Goal: Task Accomplishment & Management: Manage account settings

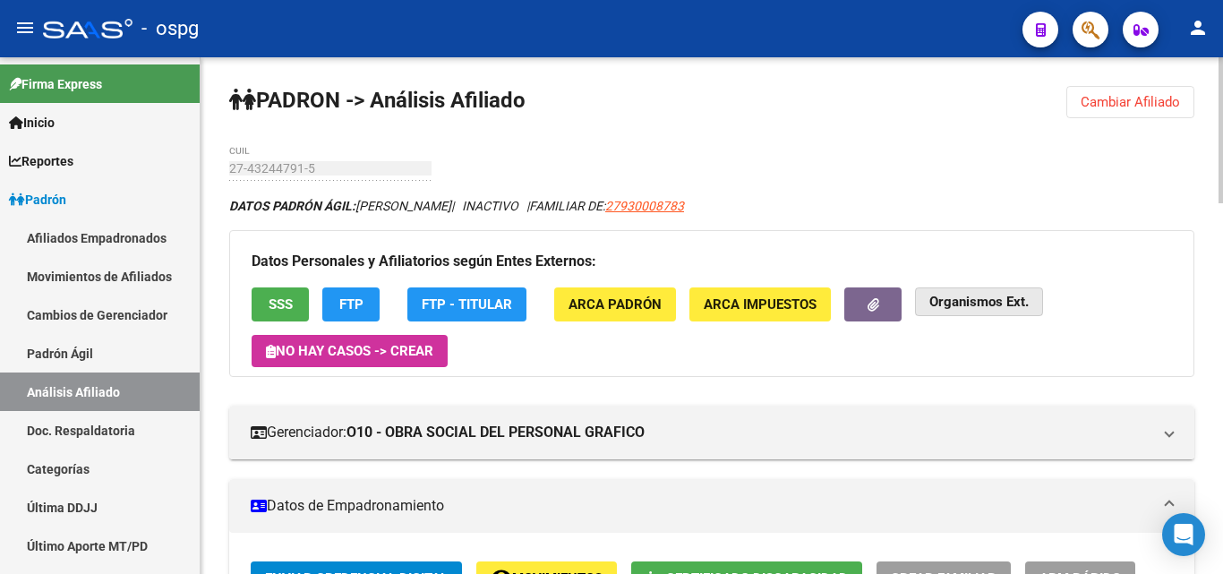
click at [1021, 302] on strong "Organismos Ext." at bounding box center [978, 303] width 99 height 16
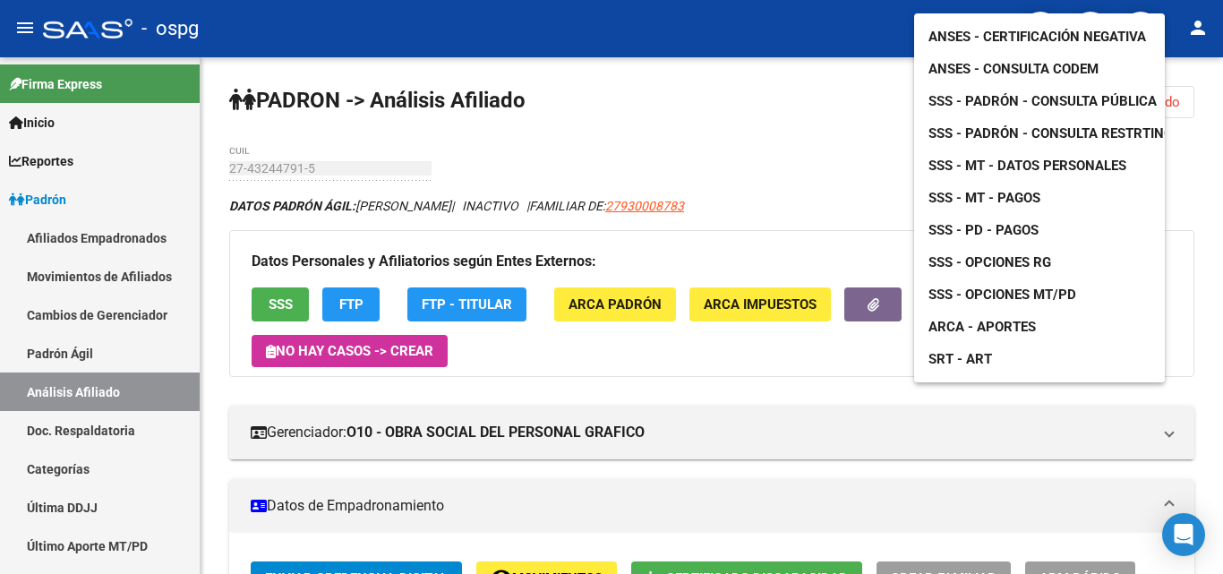
click at [1094, 29] on span "ANSES - Certificación Negativa" at bounding box center [1037, 37] width 218 height 16
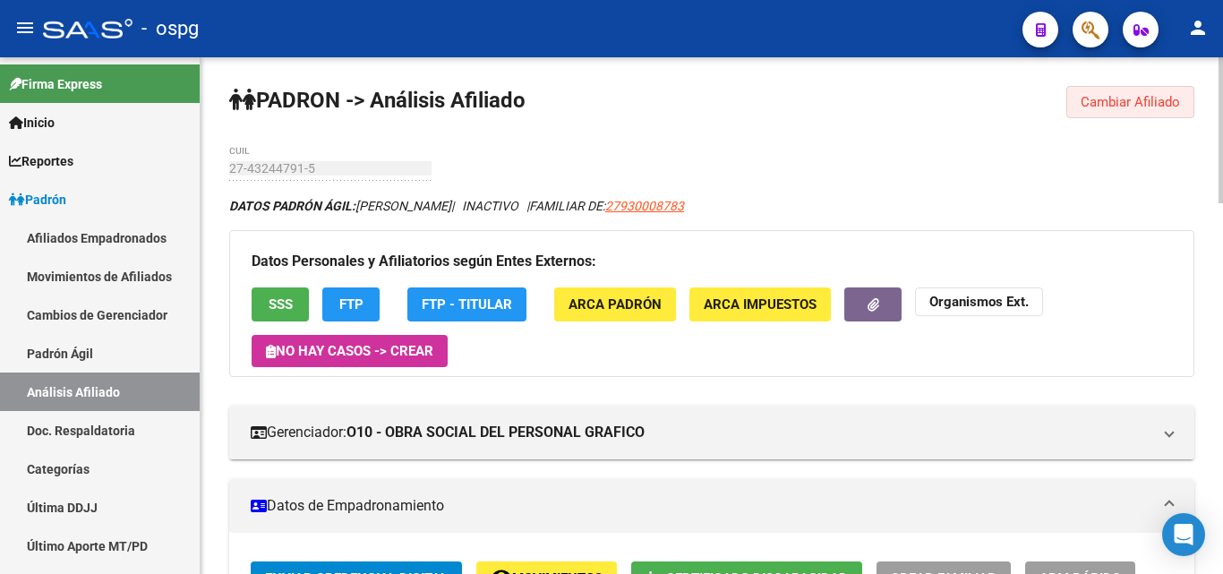
drag, startPoint x: 1161, startPoint y: 90, endPoint x: 1142, endPoint y: 96, distance: 19.6
click at [1142, 96] on button "Cambiar Afiliado" at bounding box center [1130, 102] width 128 height 32
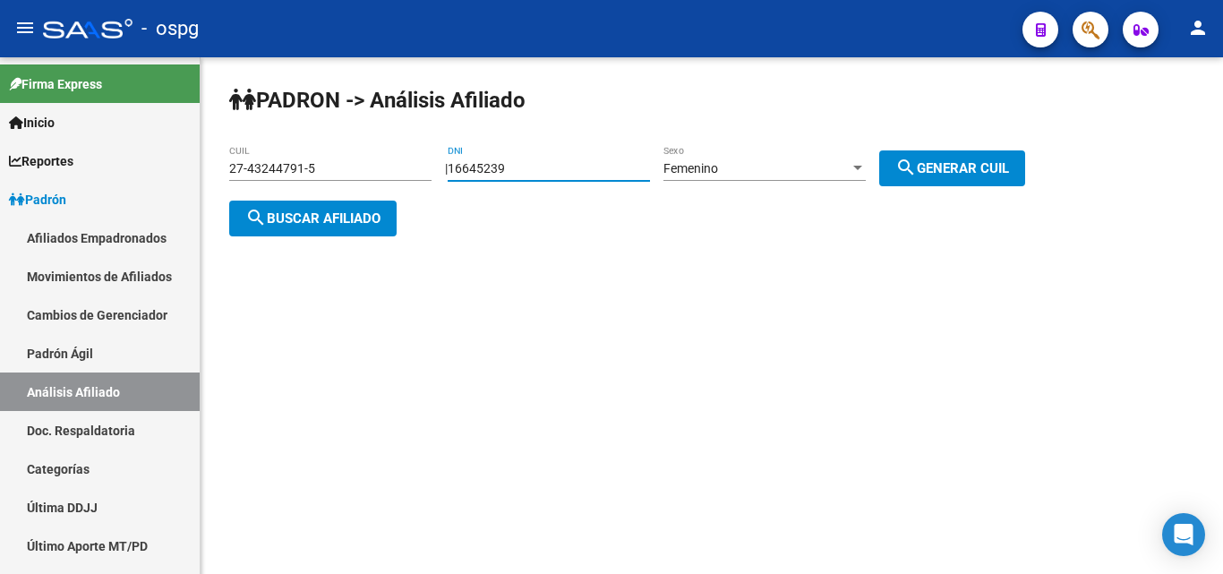
drag, startPoint x: 591, startPoint y: 166, endPoint x: 500, endPoint y: 205, distance: 99.5
click at [285, 182] on app-analisis-afiliado "PADRON -> Análisis Afiliado 27-43244791-5 CUIL | 16645239 DNI Femenino Sexo sea…" at bounding box center [633, 193] width 809 height 64
paste input "17577418"
type input "17577418"
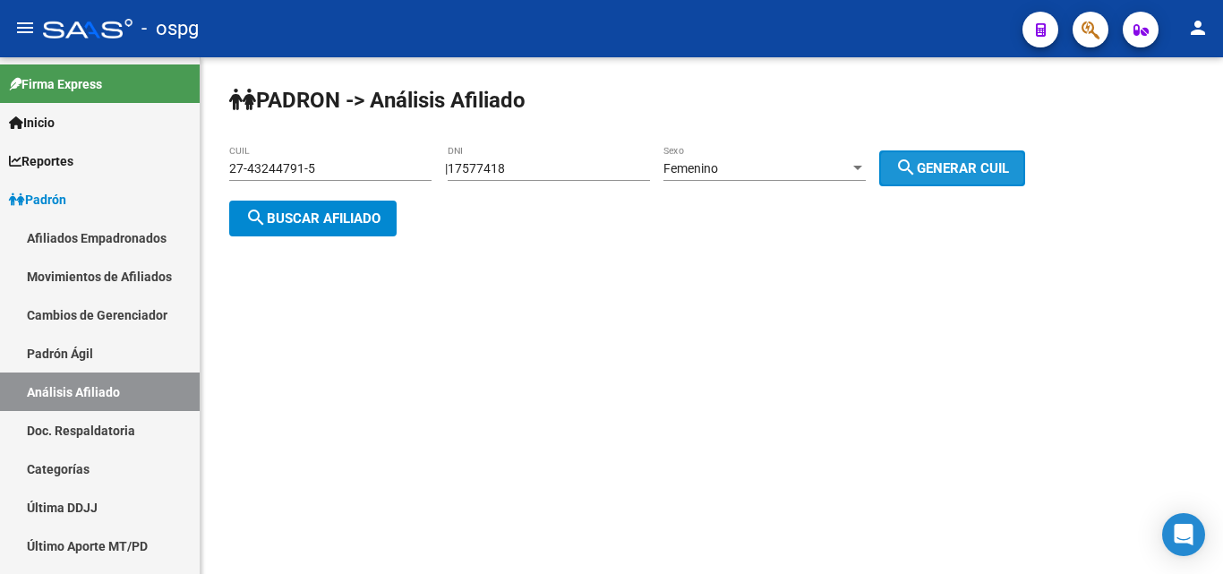
drag, startPoint x: 1005, startPoint y: 172, endPoint x: 392, endPoint y: 229, distance: 616.0
click at [988, 173] on span "search Generar CUIL" at bounding box center [952, 168] width 114 height 16
type input "27-17577418-7"
click at [341, 222] on span "search Buscar afiliado" at bounding box center [312, 218] width 135 height 16
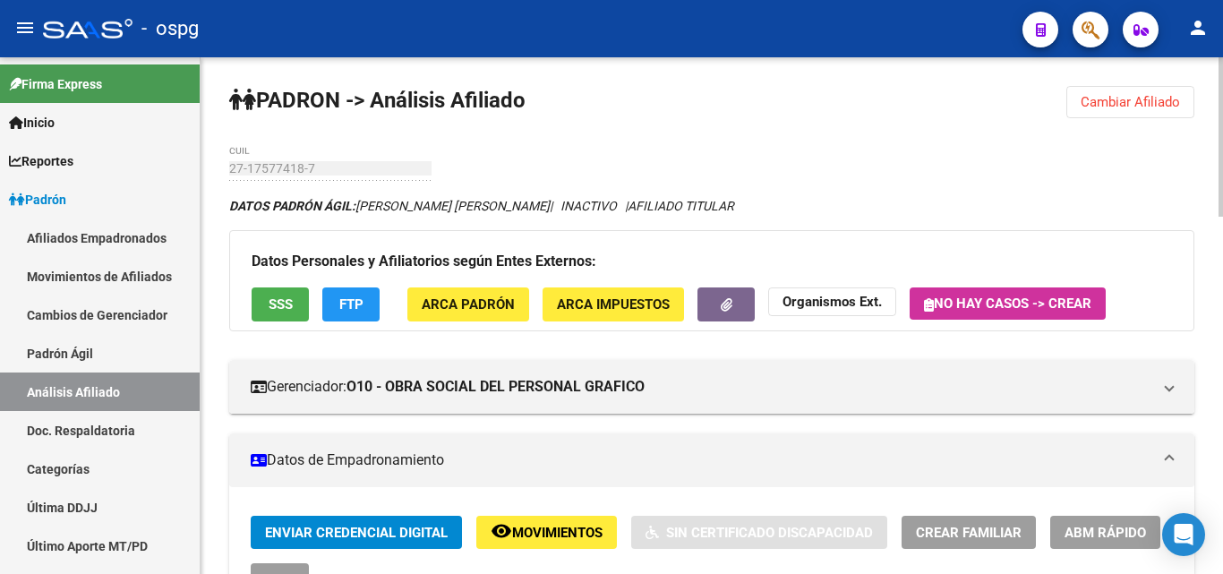
click at [1113, 96] on span "Cambiar Afiliado" at bounding box center [1130, 102] width 99 height 16
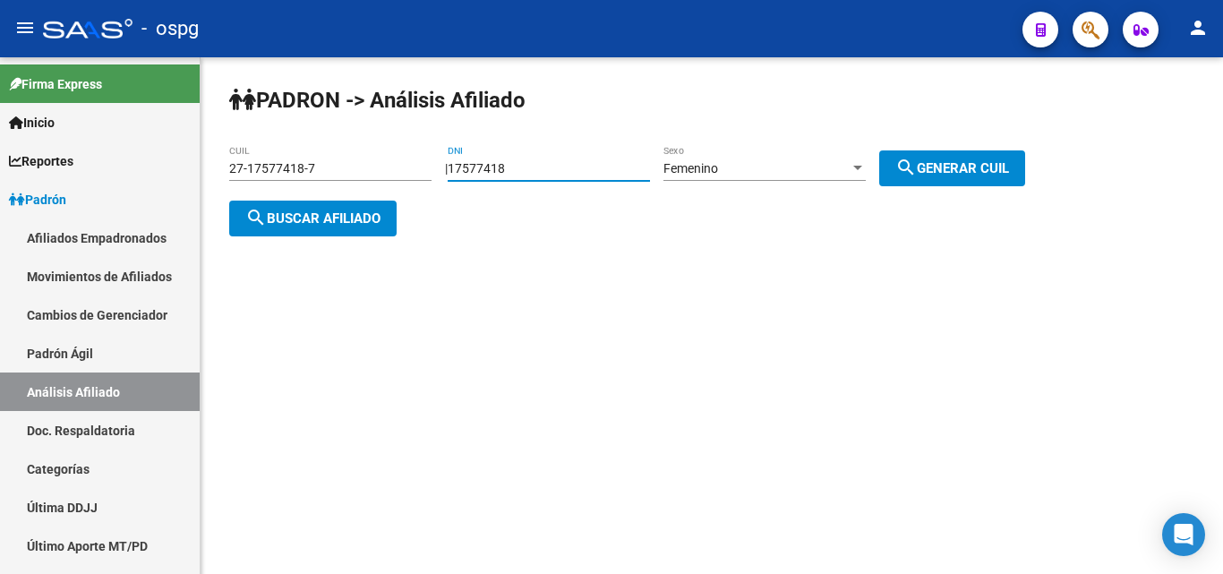
drag, startPoint x: 432, startPoint y: 150, endPoint x: 509, endPoint y: 150, distance: 77.9
click at [356, 133] on div "PADRON -> Análisis Afiliado 27-17577418-7 CUIL | 17577418 DNI Femenino Sexo sea…" at bounding box center [712, 175] width 1022 height 236
paste input "475809"
type input "17475809"
click at [718, 172] on span "Femenino" at bounding box center [690, 168] width 55 height 14
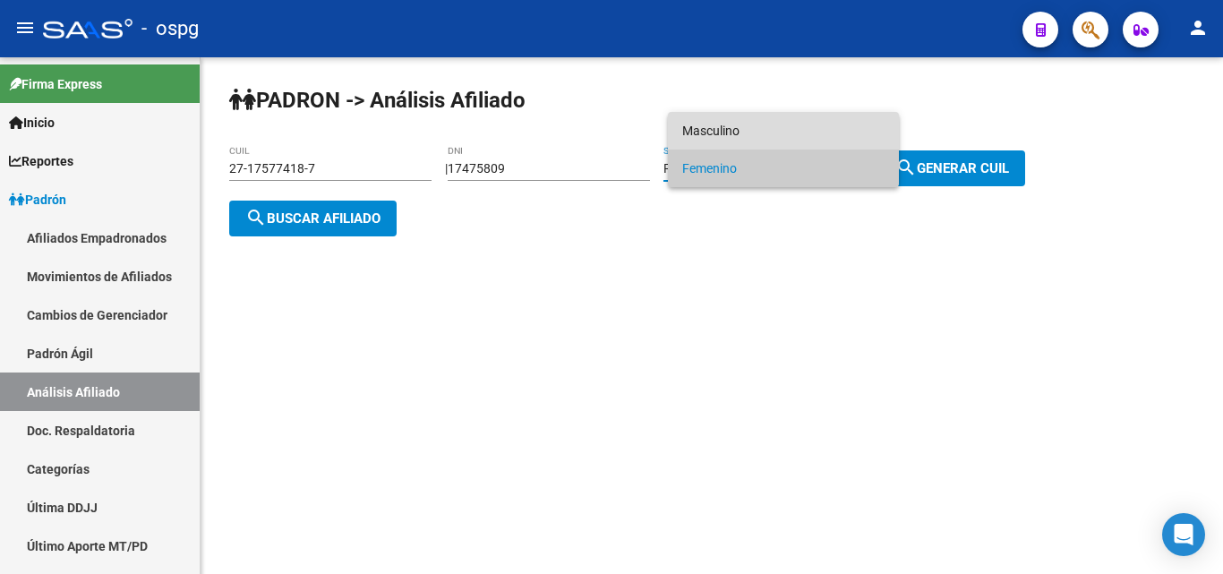
drag, startPoint x: 742, startPoint y: 141, endPoint x: 930, endPoint y: 167, distance: 189.7
click at [756, 141] on span "Masculino" at bounding box center [783, 131] width 202 height 38
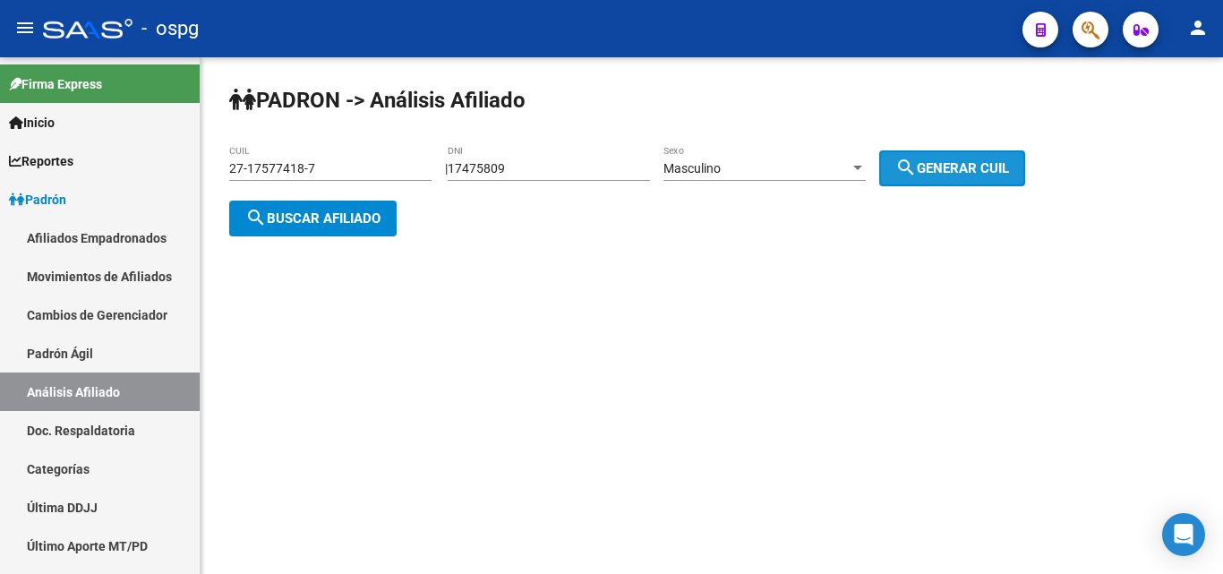
drag, startPoint x: 970, startPoint y: 172, endPoint x: 558, endPoint y: 216, distance: 414.2
click at [917, 173] on span "search Generar CUIL" at bounding box center [952, 168] width 114 height 16
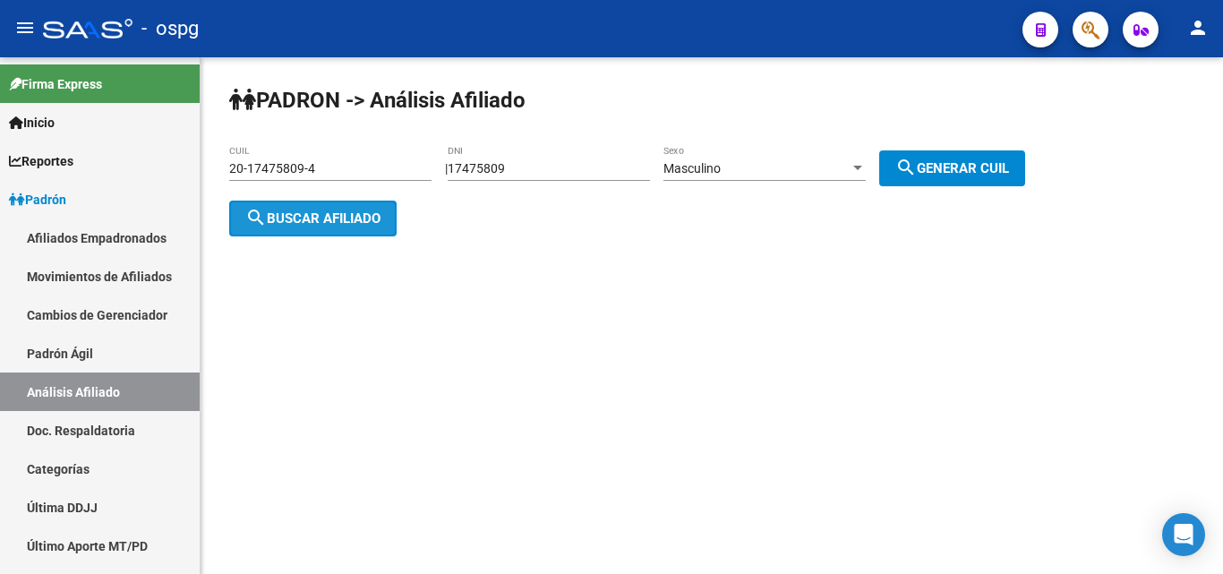
click at [340, 212] on span "search Buscar afiliado" at bounding box center [312, 218] width 135 height 16
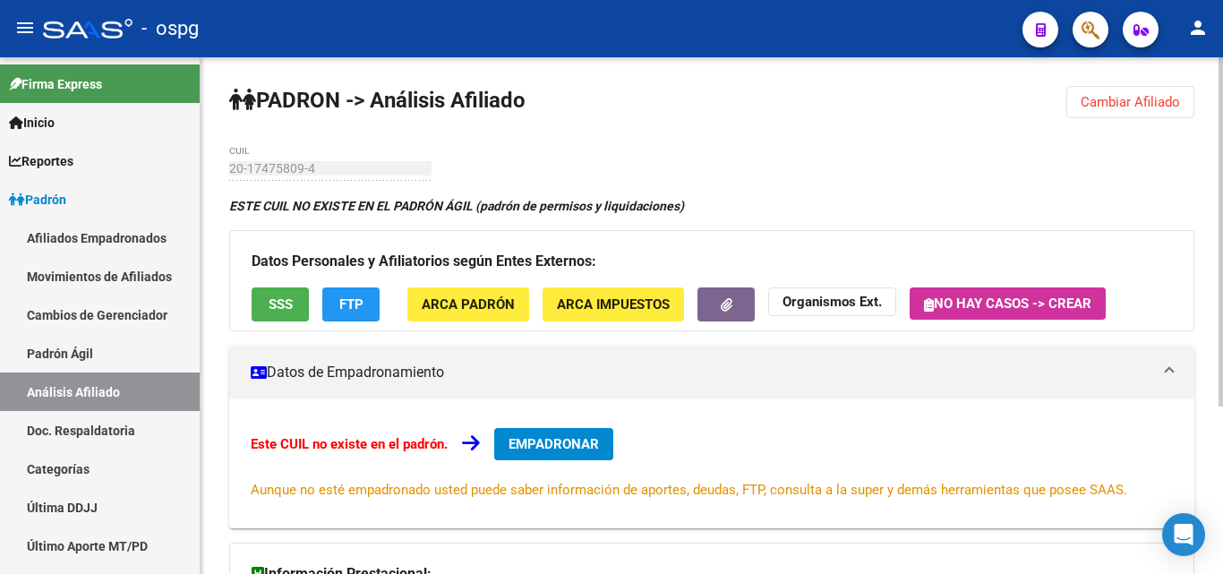
click at [1098, 102] on span "Cambiar Afiliado" at bounding box center [1130, 102] width 99 height 16
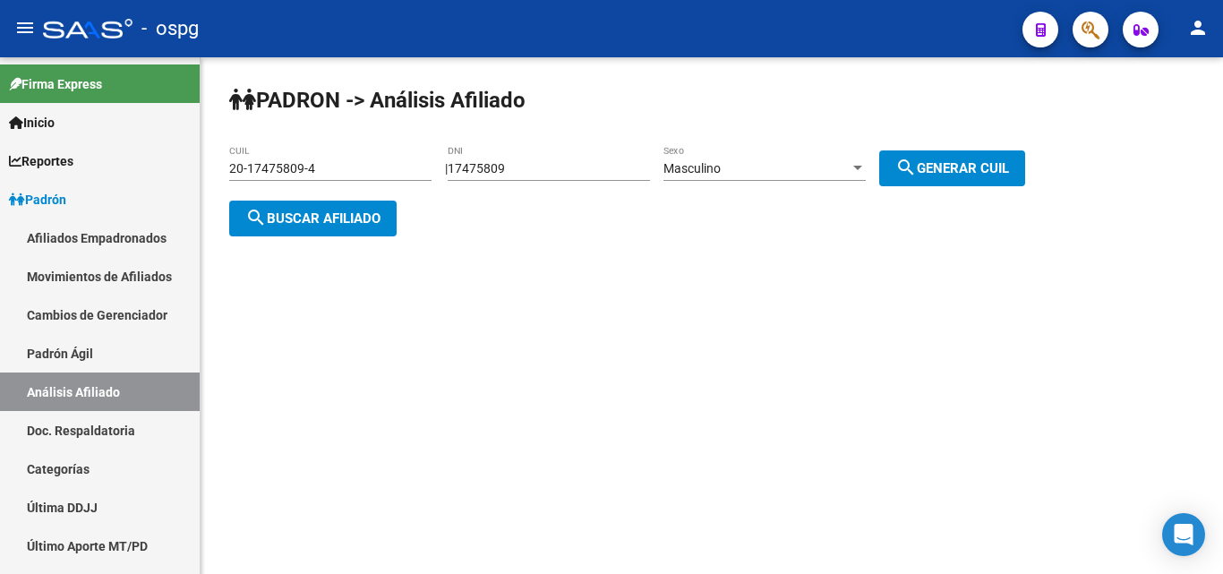
click at [760, 166] on div "Masculino" at bounding box center [756, 168] width 186 height 15
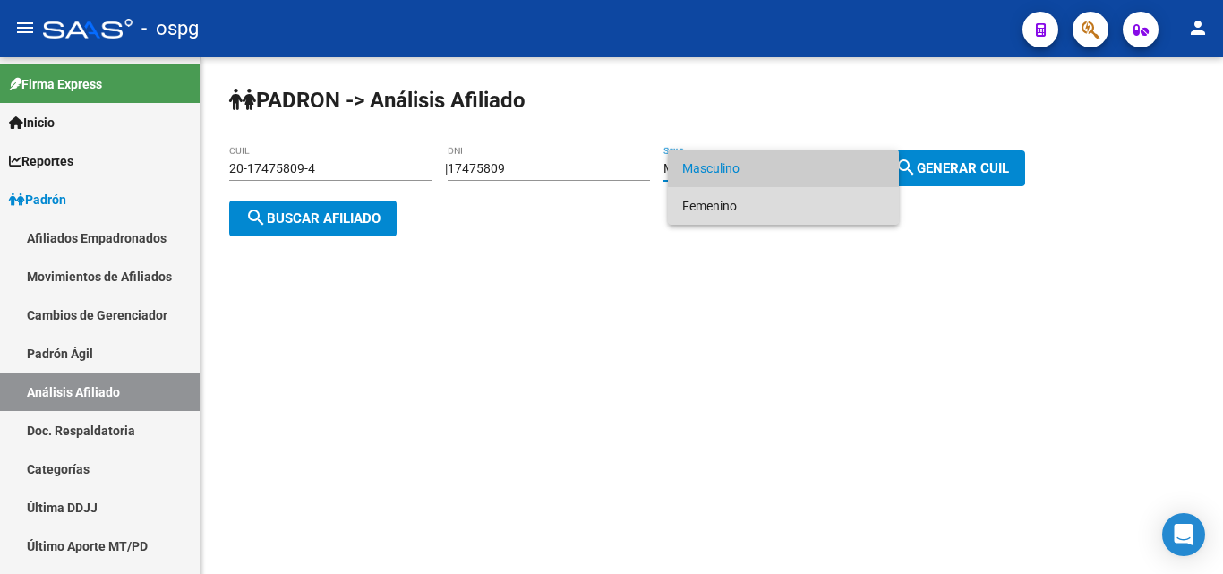
click at [740, 200] on span "Femenino" at bounding box center [783, 206] width 202 height 38
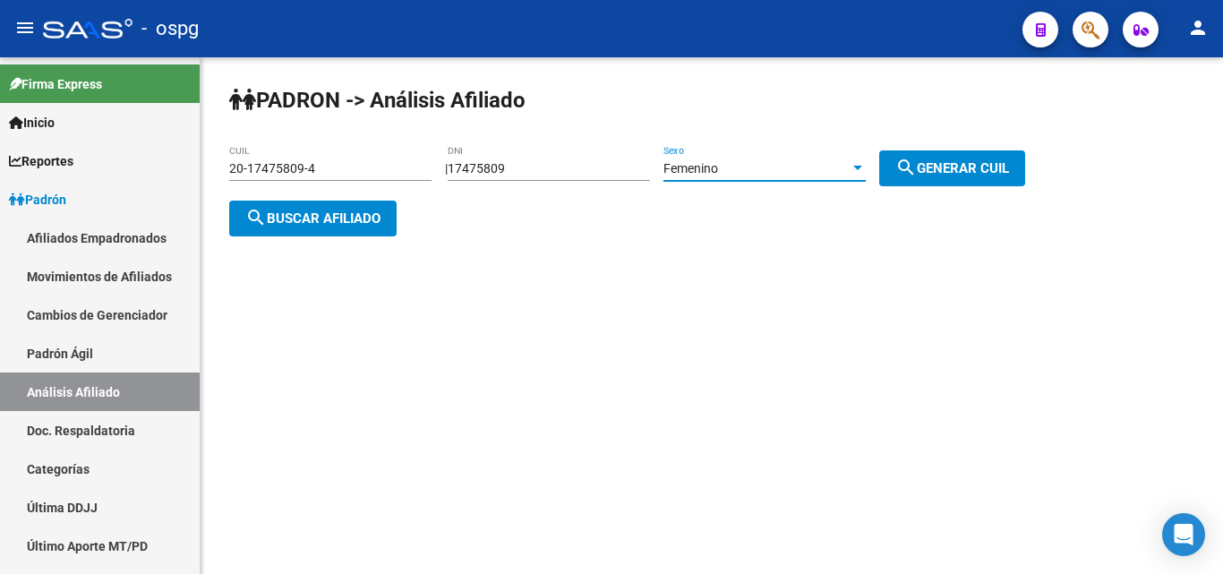
drag, startPoint x: 953, startPoint y: 166, endPoint x: 748, endPoint y: 192, distance: 206.7
click at [951, 166] on span "search Generar CUIL" at bounding box center [952, 168] width 114 height 16
click at [292, 218] on span "search Buscar afiliado" at bounding box center [312, 218] width 135 height 16
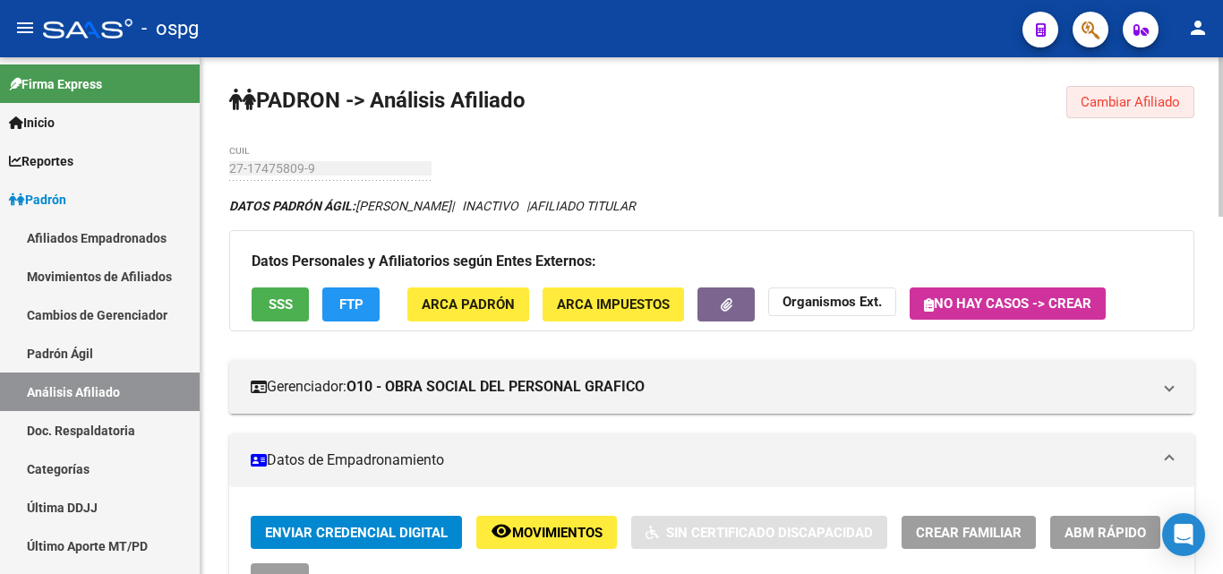
click at [1176, 107] on span "Cambiar Afiliado" at bounding box center [1130, 102] width 99 height 16
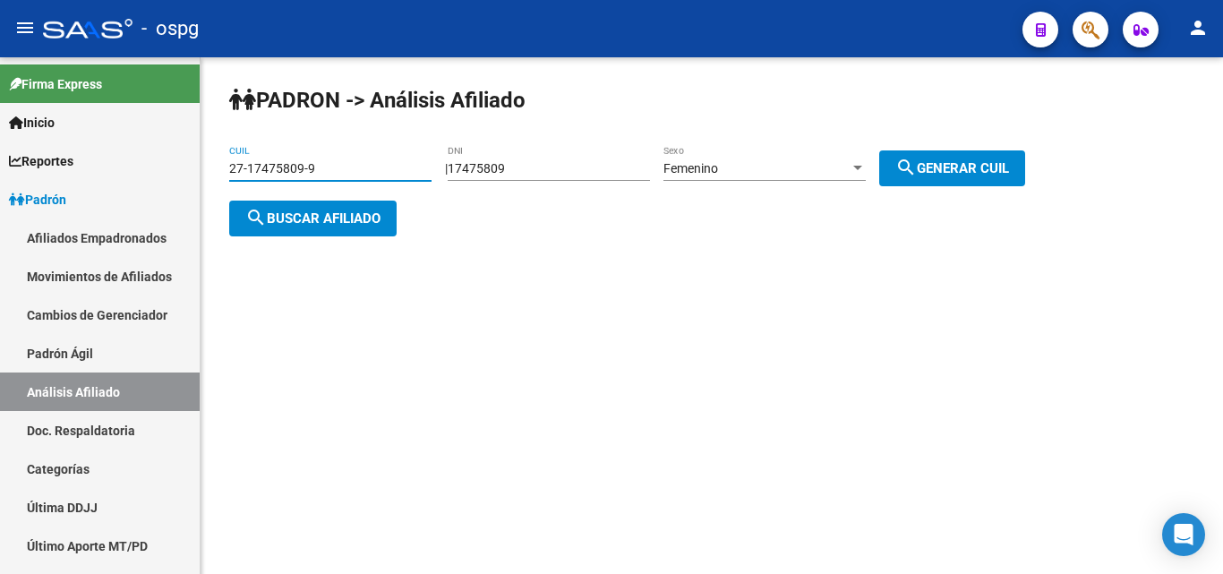
drag, startPoint x: 355, startPoint y: 170, endPoint x: 227, endPoint y: 158, distance: 128.6
click at [75, 153] on mat-sidenav-container "Firma Express Inicio Instructivos Contacto OS Reportes Ingresos Devengados Anál…" at bounding box center [611, 315] width 1223 height 517
paste input "0-16369117-6"
click at [299, 205] on button "search Buscar afiliado" at bounding box center [312, 219] width 167 height 36
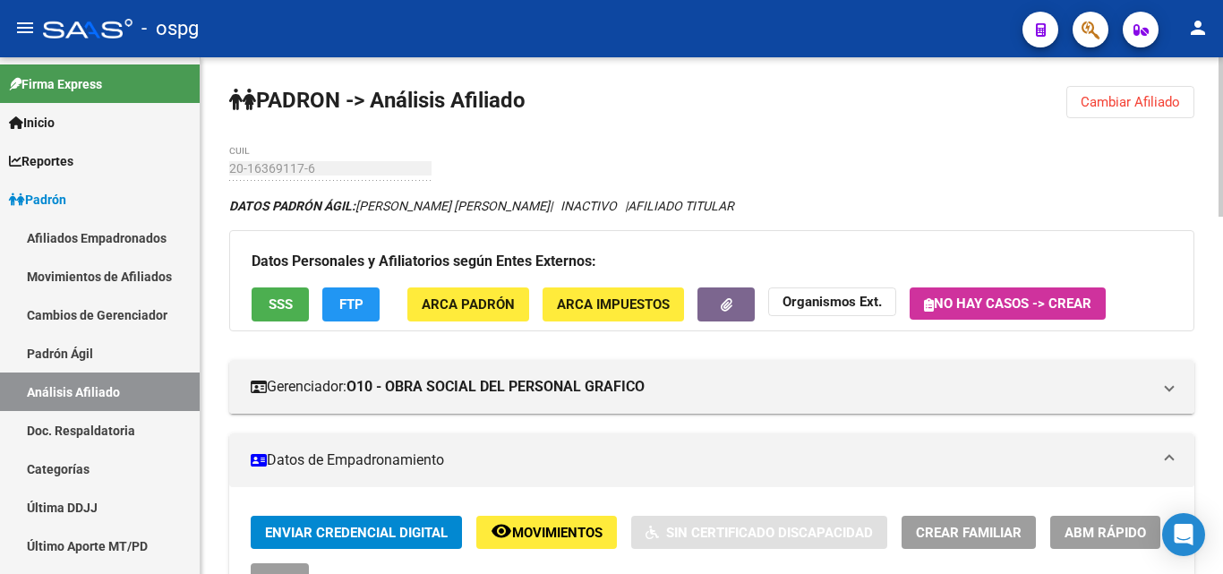
drag, startPoint x: 1140, startPoint y: 109, endPoint x: 1088, endPoint y: 116, distance: 52.4
click at [1134, 111] on button "Cambiar Afiliado" at bounding box center [1130, 102] width 128 height 32
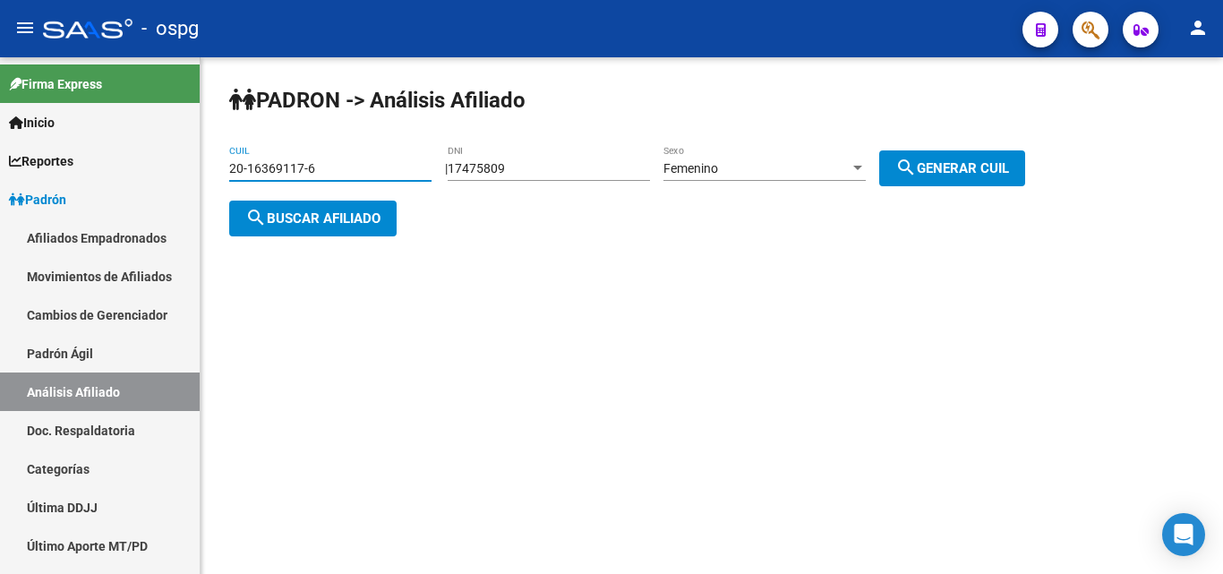
drag, startPoint x: 386, startPoint y: 171, endPoint x: 356, endPoint y: 180, distance: 30.9
click at [31, 132] on mat-sidenav-container "Firma Express Inicio Instructivos Contacto OS Reportes Ingresos Devengados Anál…" at bounding box center [611, 315] width 1223 height 517
drag, startPoint x: 335, startPoint y: 158, endPoint x: 262, endPoint y: 167, distance: 73.2
click at [230, 165] on input "20-16369117-6" at bounding box center [330, 168] width 202 height 15
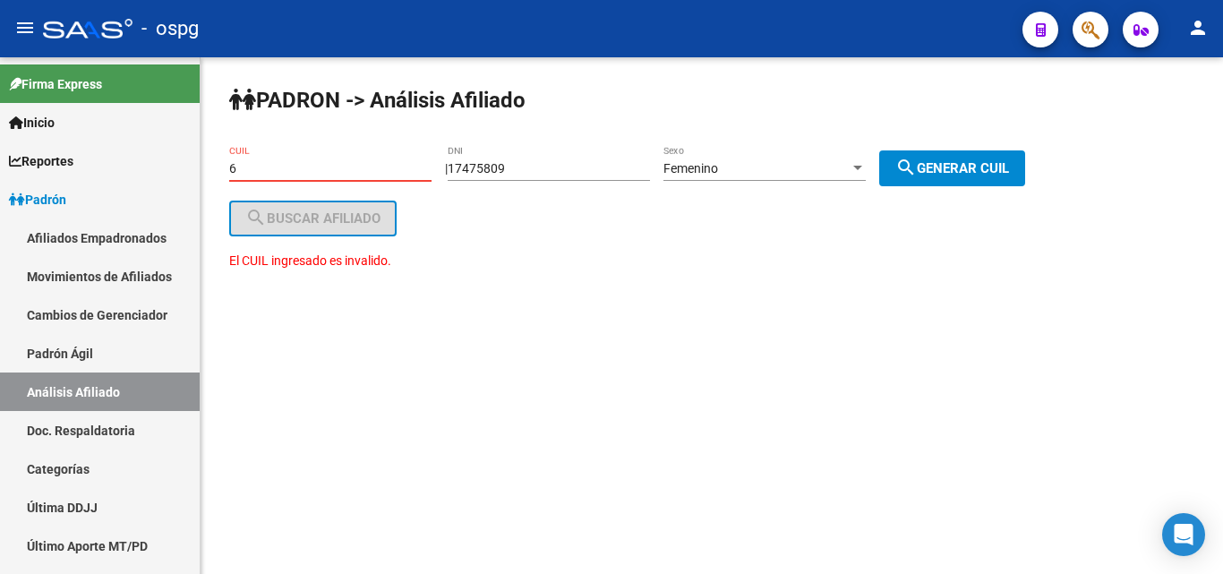
type input "6"
click at [155, 157] on mat-sidenav-container "Firma Express Inicio Instructivos Contacto OS Reportes Ingresos Devengados Anál…" at bounding box center [611, 315] width 1223 height 517
drag, startPoint x: 309, startPoint y: 167, endPoint x: 170, endPoint y: 157, distance: 139.1
click at [170, 157] on mat-sidenav-container "Firma Express Inicio Instructivos Contacto OS Reportes Ingresos Devengados Anál…" at bounding box center [611, 315] width 1223 height 517
paste input "20-13992118-7"
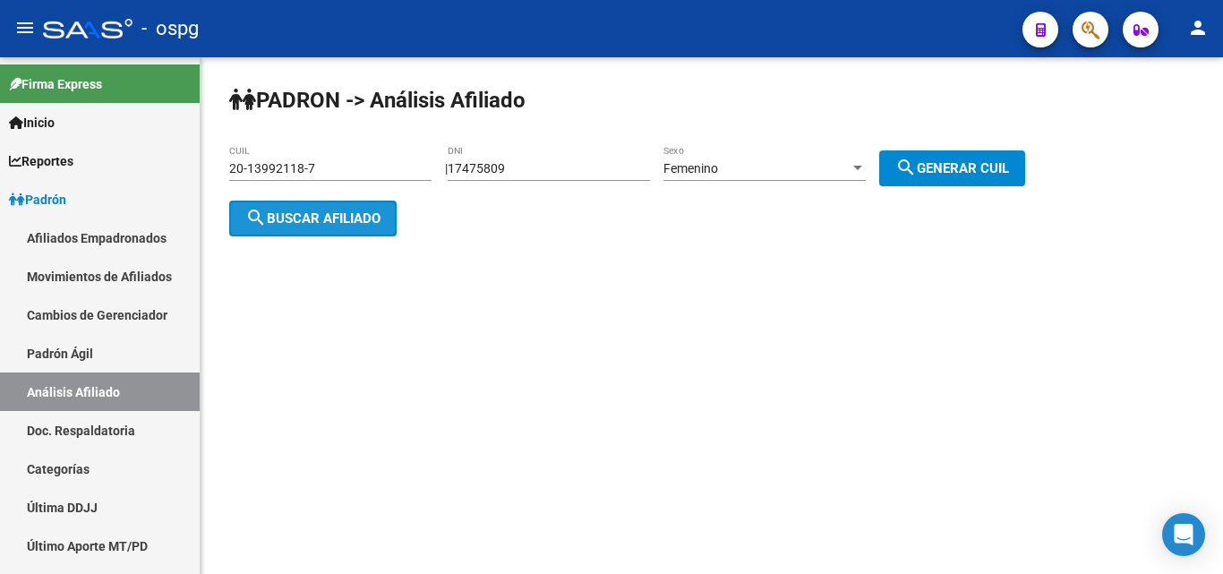
click at [349, 225] on button "search Buscar afiliado" at bounding box center [312, 219] width 167 height 36
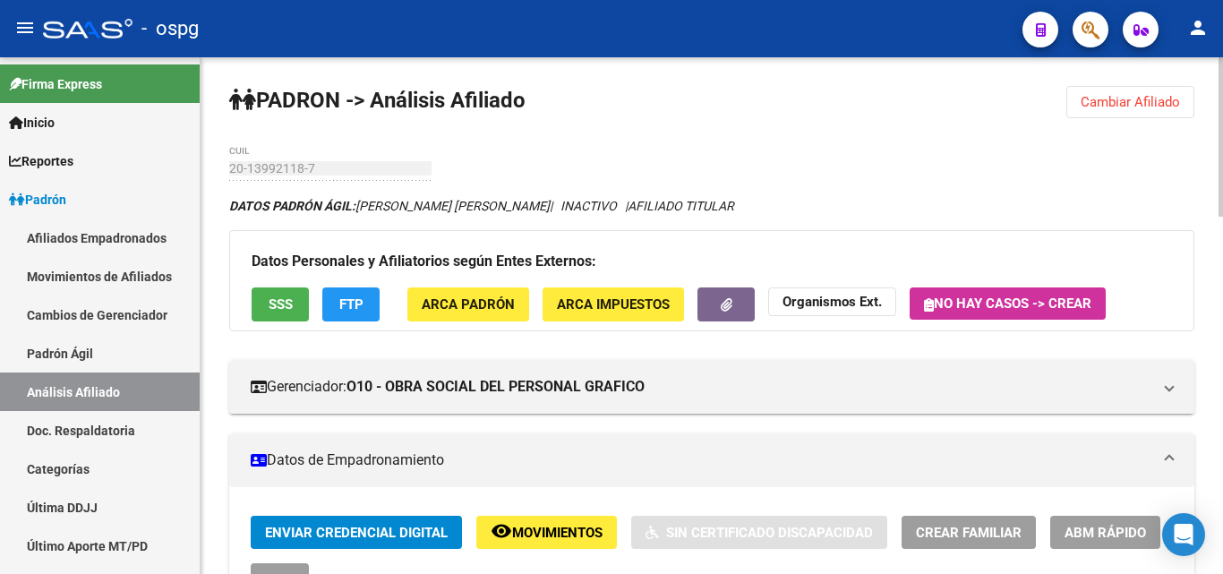
click at [1130, 102] on span "Cambiar Afiliado" at bounding box center [1130, 102] width 99 height 16
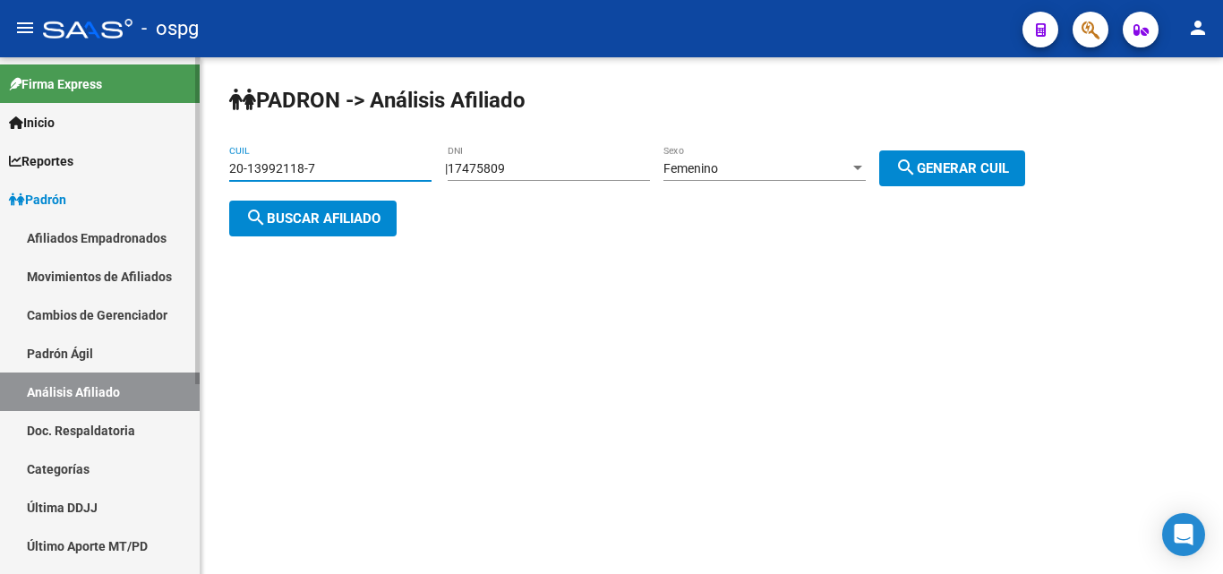
drag, startPoint x: 358, startPoint y: 165, endPoint x: 152, endPoint y: 159, distance: 206.0
click at [141, 158] on mat-sidenav-container "Firma Express Inicio Instructivos Contacto OS Reportes Ingresos Devengados Anál…" at bounding box center [611, 315] width 1223 height 517
paste input "4158890-8"
type input "20-14158890-8"
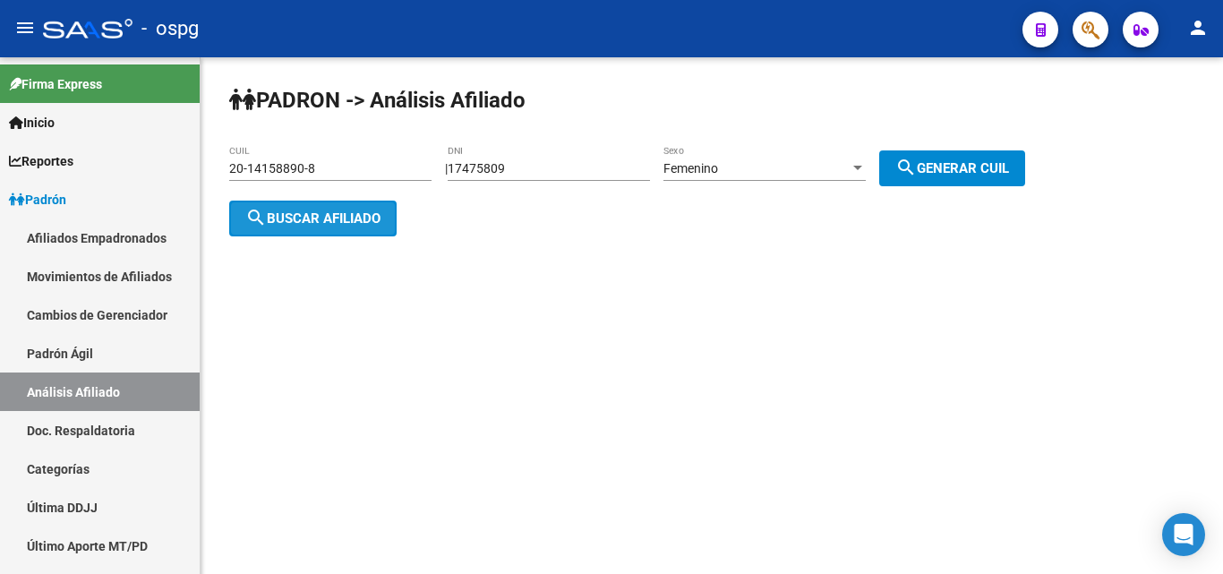
click at [293, 215] on span "search Buscar afiliado" at bounding box center [312, 218] width 135 height 16
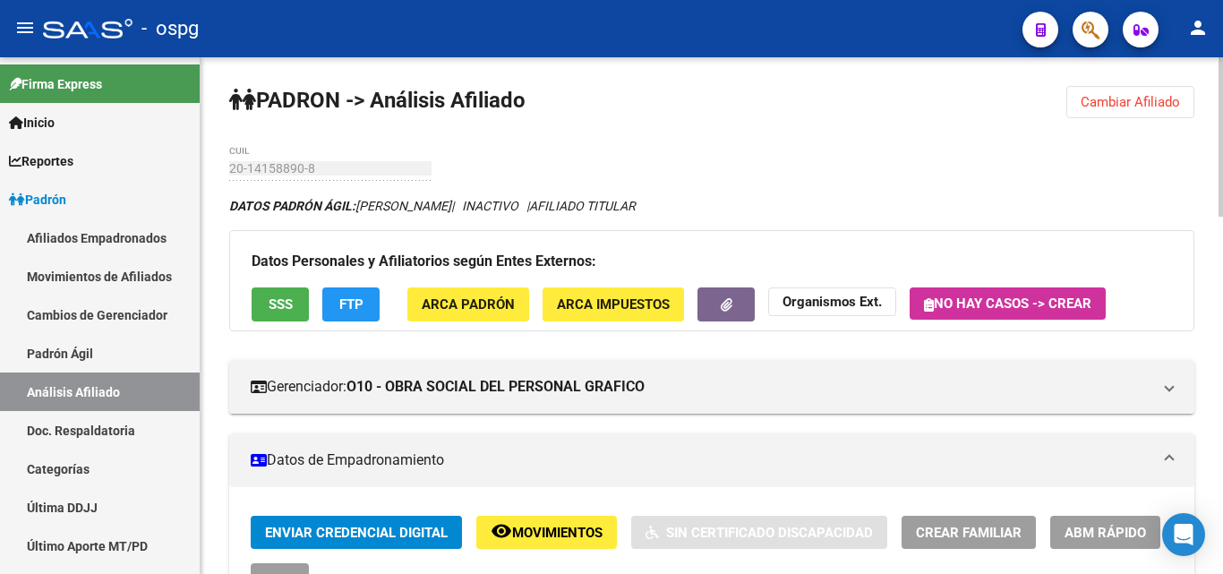
click at [1122, 93] on button "Cambiar Afiliado" at bounding box center [1130, 102] width 128 height 32
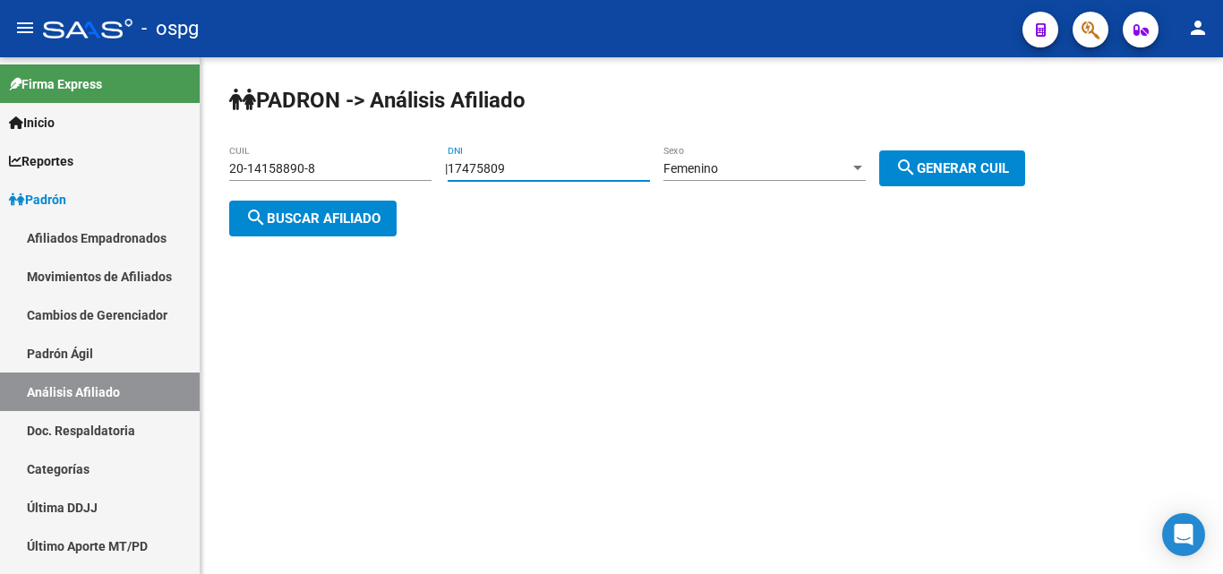
drag, startPoint x: 560, startPoint y: 166, endPoint x: 618, endPoint y: 184, distance: 60.9
click at [329, 161] on app-analisis-afiliado "PADRON -> Análisis Afiliado 20-14158890-8 CUIL | 17475809 DNI Femenino Sexo sea…" at bounding box center [633, 193] width 809 height 64
paste input "4884048"
type input "14884048"
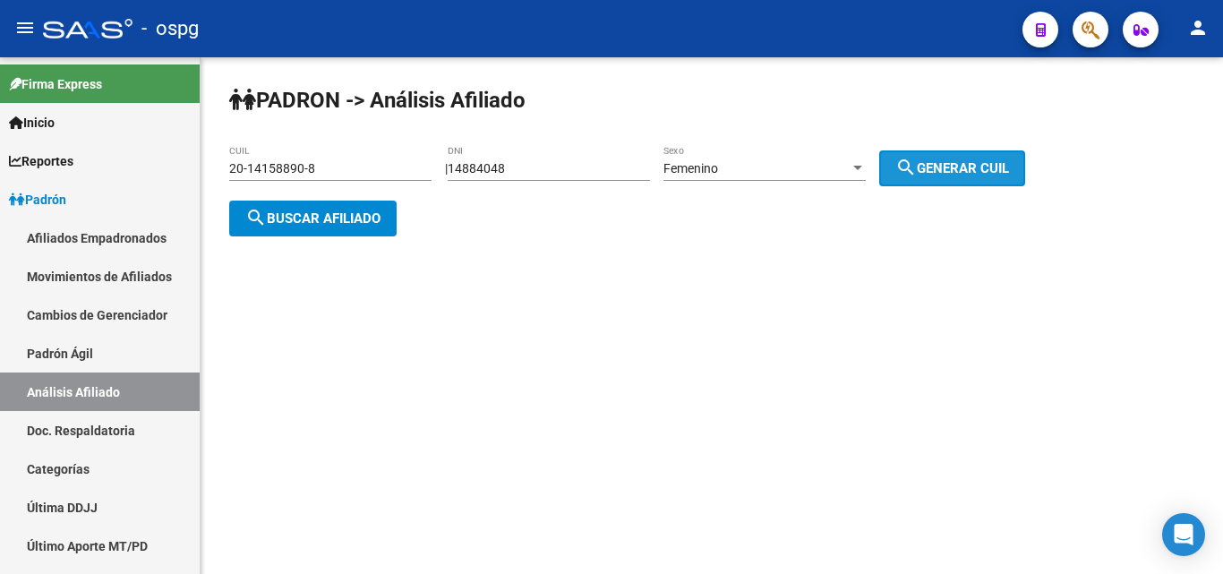
drag, startPoint x: 962, startPoint y: 179, endPoint x: 489, endPoint y: 259, distance: 480.3
click at [961, 179] on button "search Generar CUIL" at bounding box center [952, 168] width 146 height 36
type input "27-14884048-8"
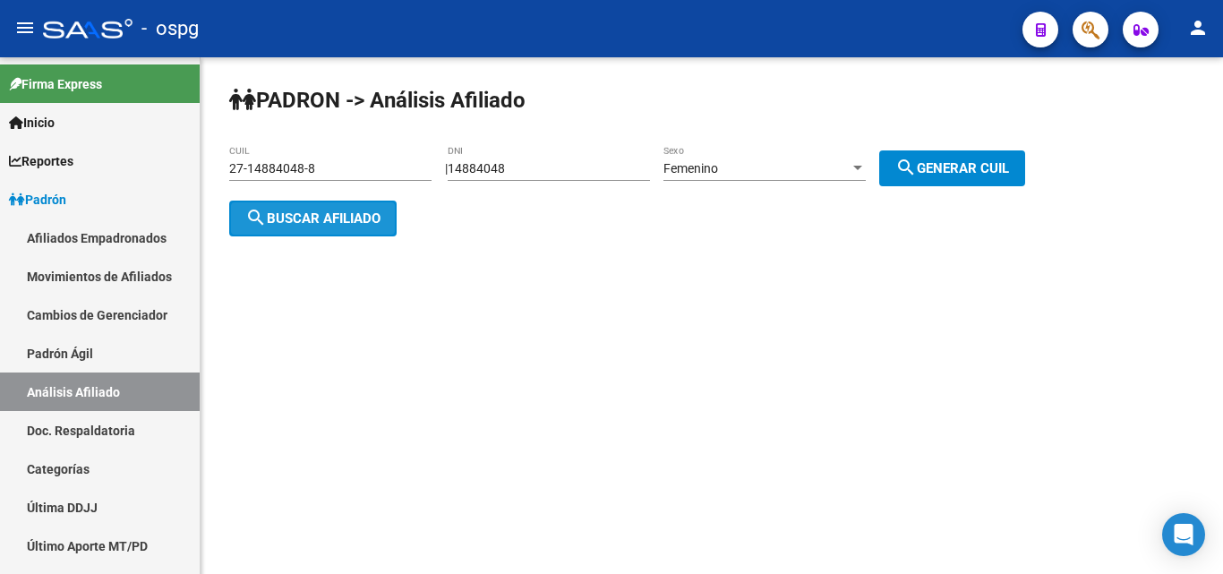
click at [330, 215] on span "search Buscar afiliado" at bounding box center [312, 218] width 135 height 16
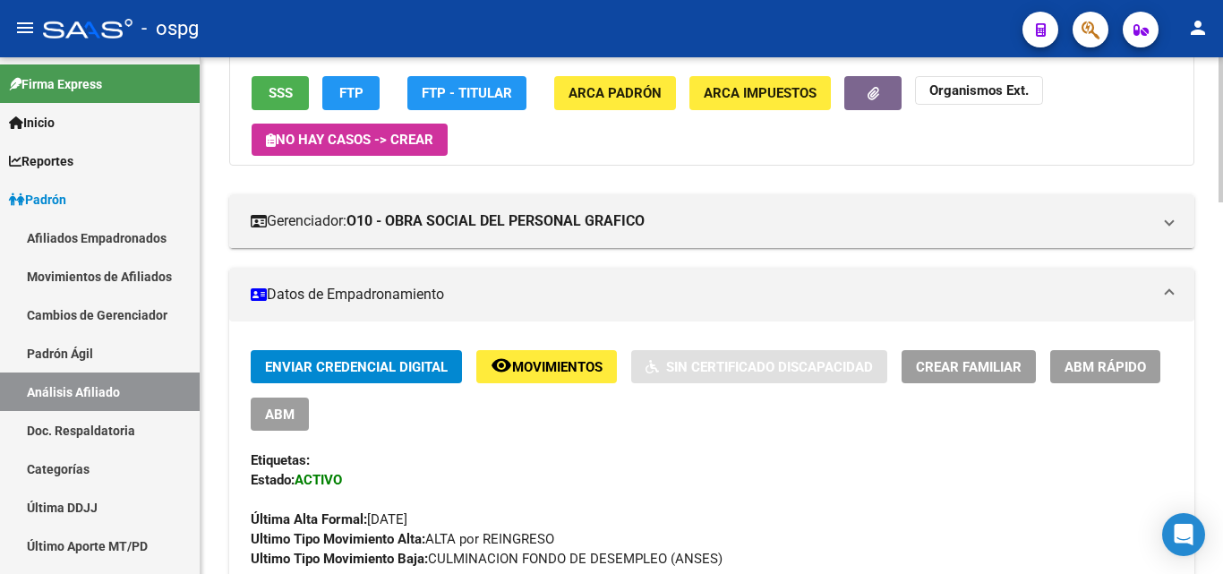
scroll to position [358, 0]
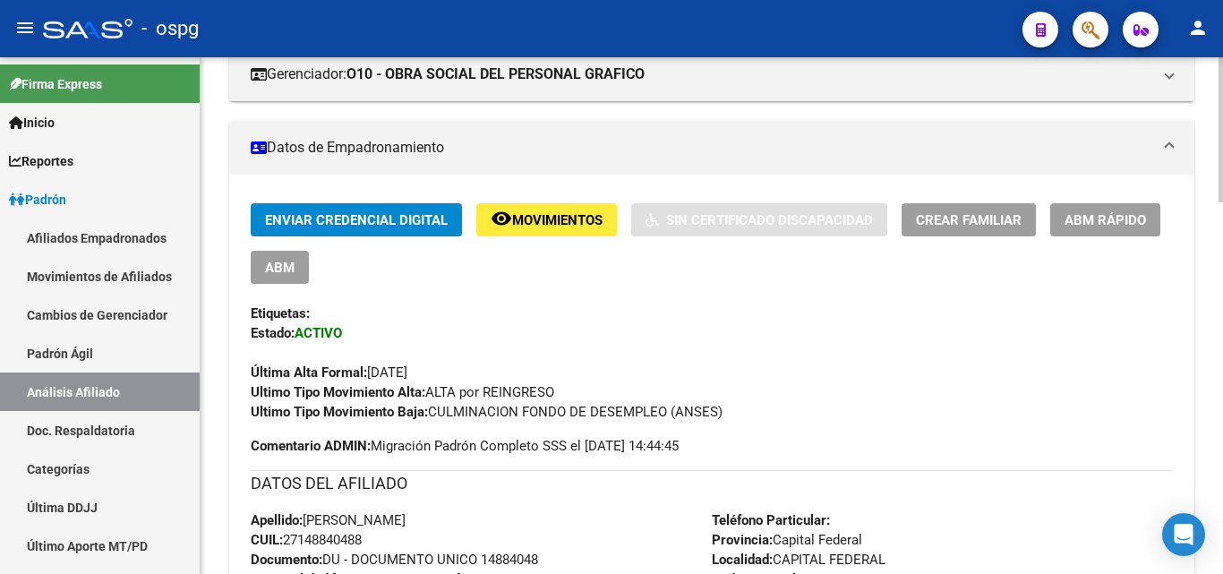
click at [1097, 229] on button "ABM Rápido" at bounding box center [1105, 219] width 110 height 33
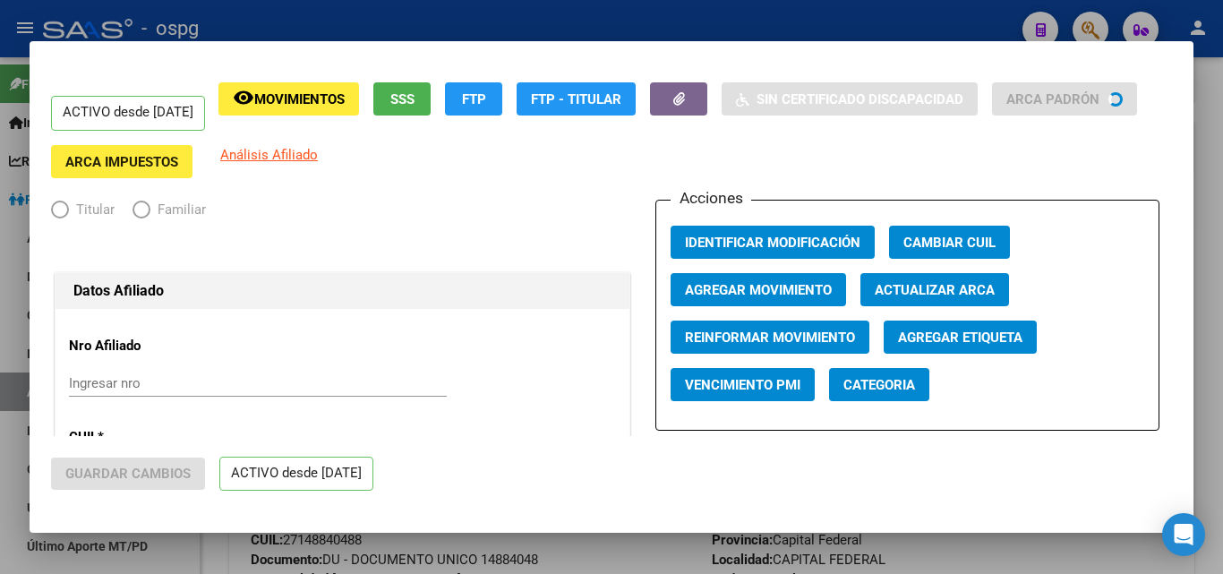
radio input "true"
type input "33-63761744-9"
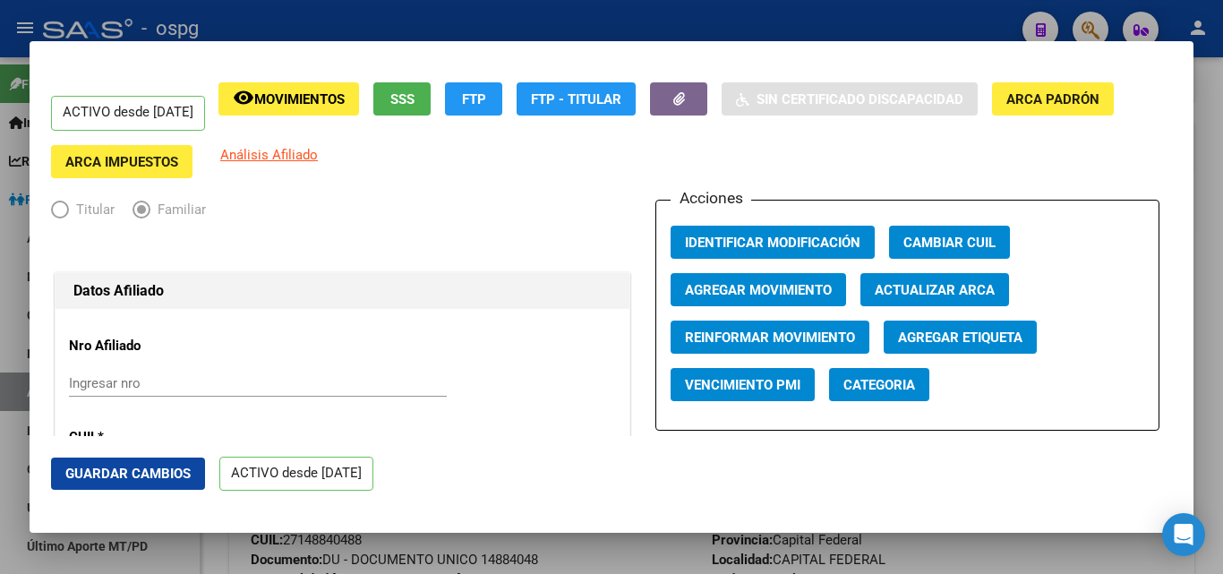
scroll to position [448, 0]
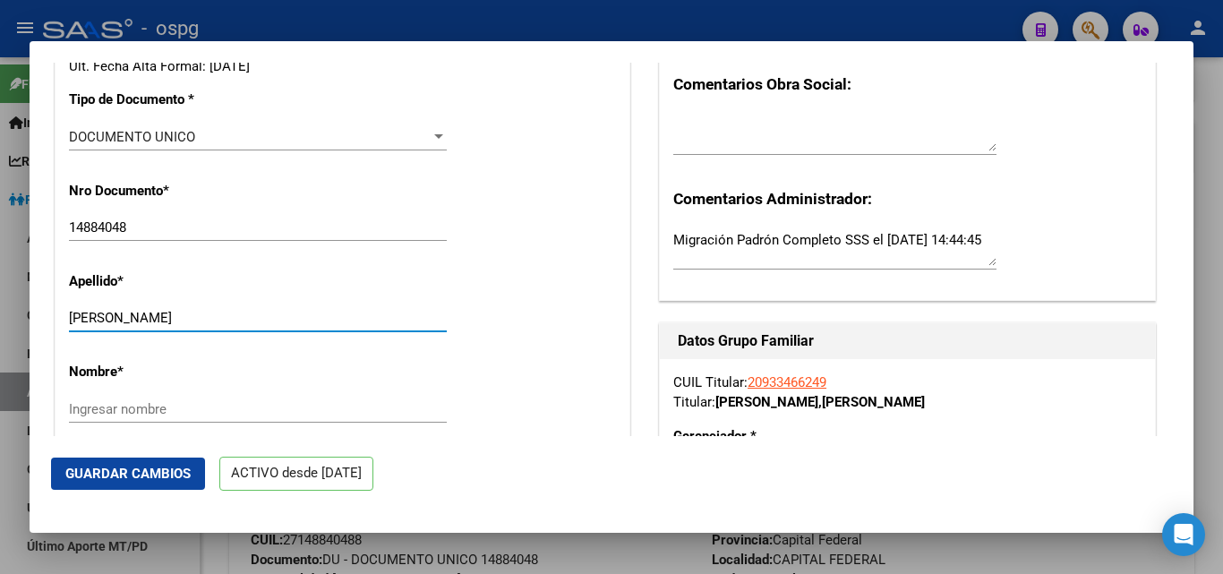
drag, startPoint x: 130, startPoint y: 316, endPoint x: 171, endPoint y: 323, distance: 41.8
click at [215, 322] on input "[PERSON_NAME]" at bounding box center [258, 318] width 378 height 16
type input "[PERSON_NAME]"
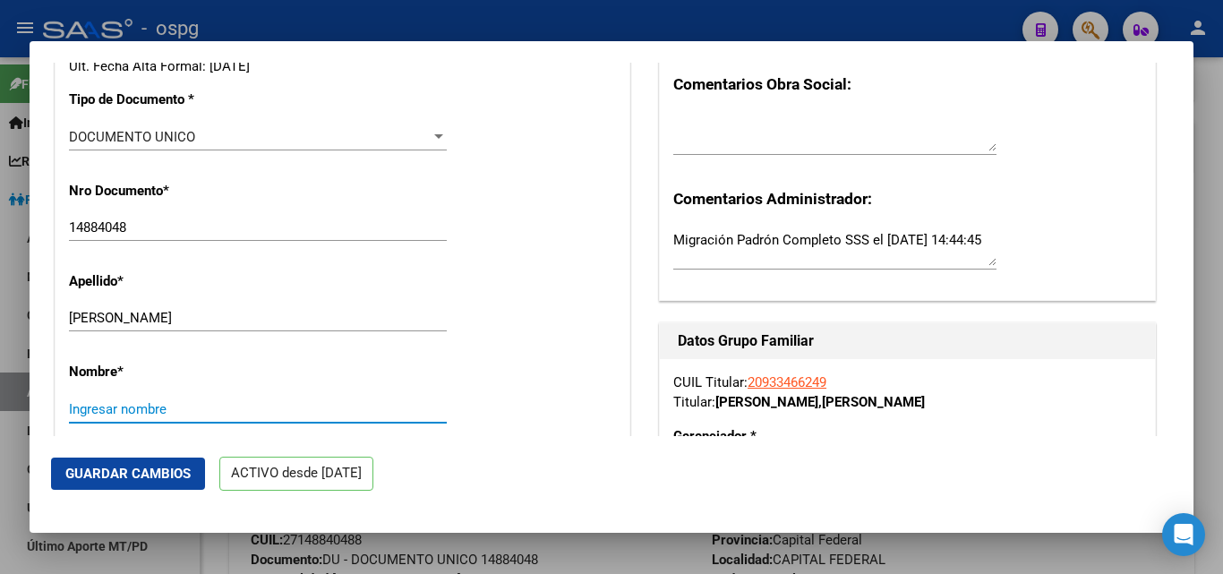
click at [112, 407] on input "Ingresar nombre" at bounding box center [258, 409] width 378 height 16
paste input "[PERSON_NAME]"
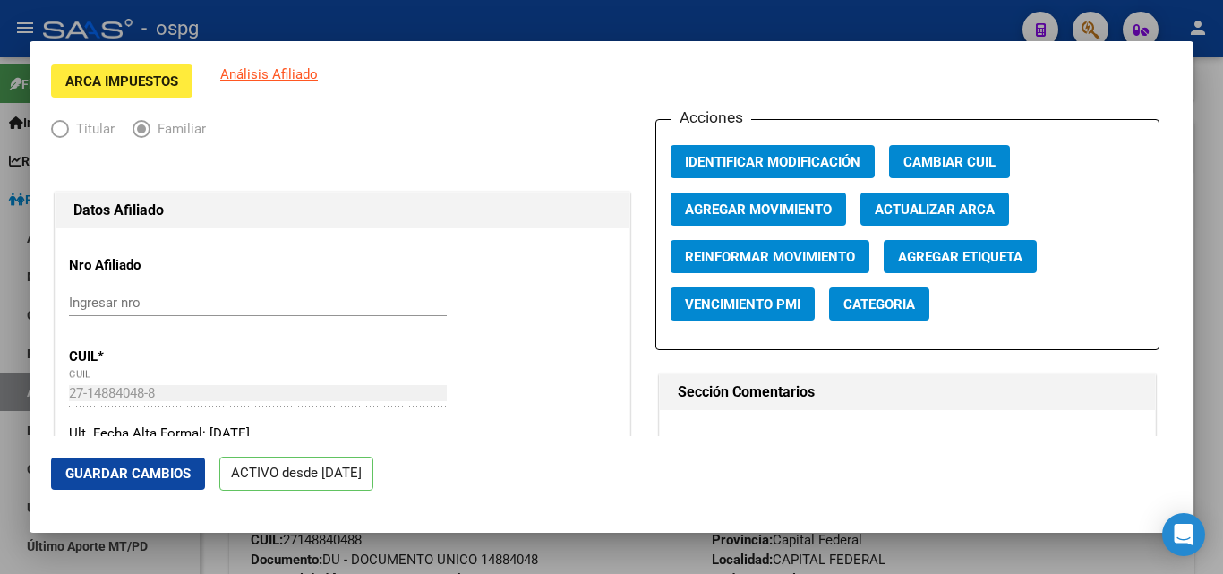
scroll to position [0, 0]
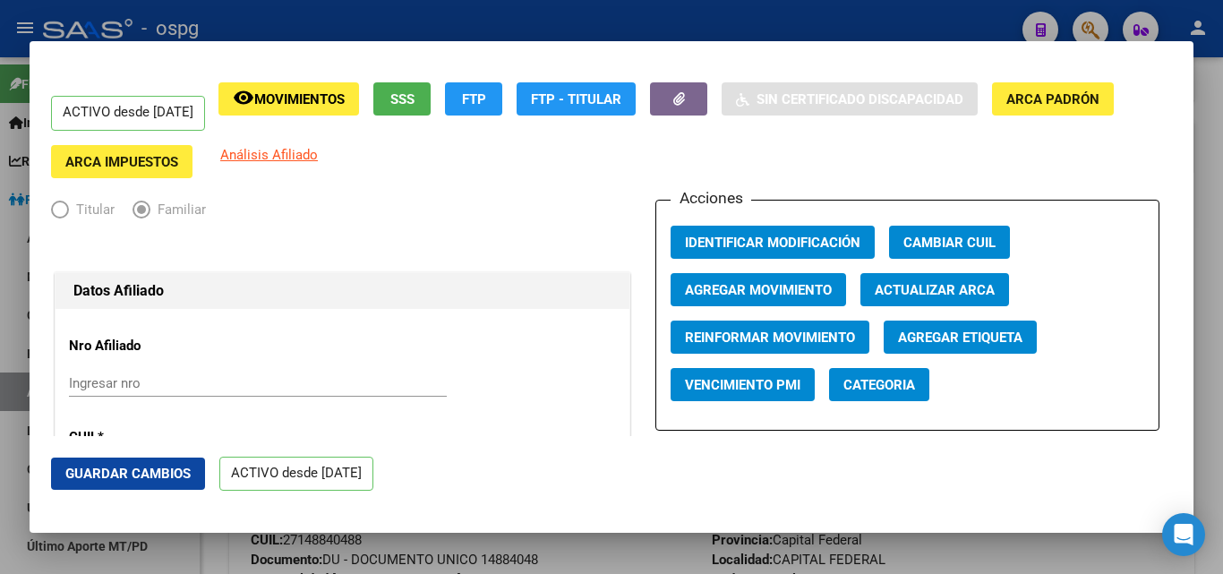
type input "[PERSON_NAME]"
click at [751, 291] on span "Agregar Movimiento" at bounding box center [758, 290] width 147 height 16
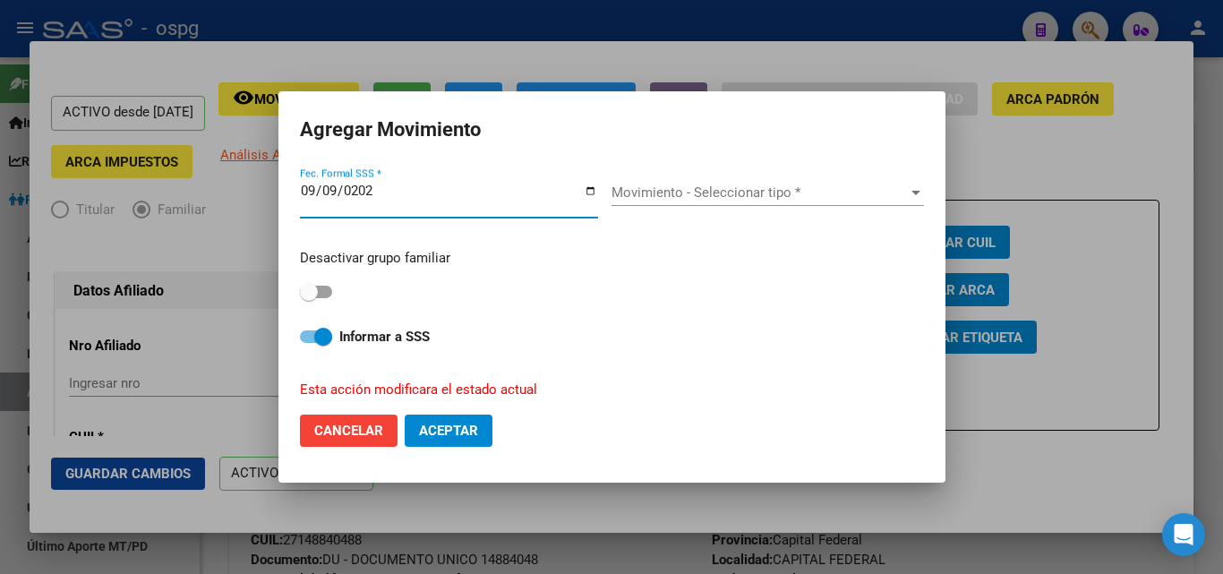
type input "[DATE]"
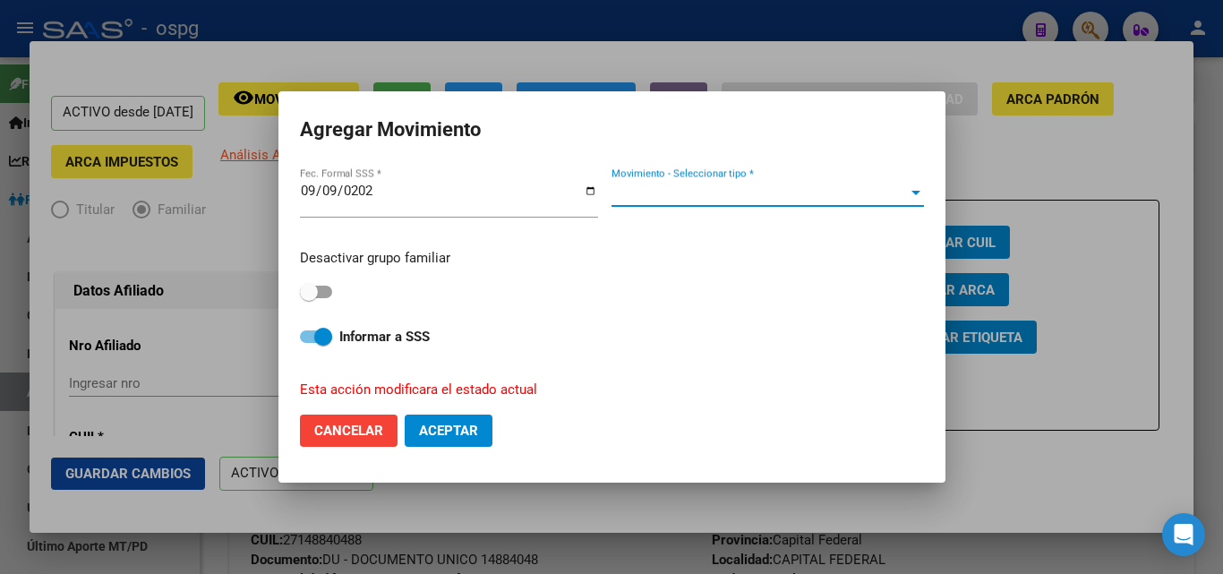
click at [858, 195] on span "Movimiento - Seleccionar tipo *" at bounding box center [760, 192] width 296 height 16
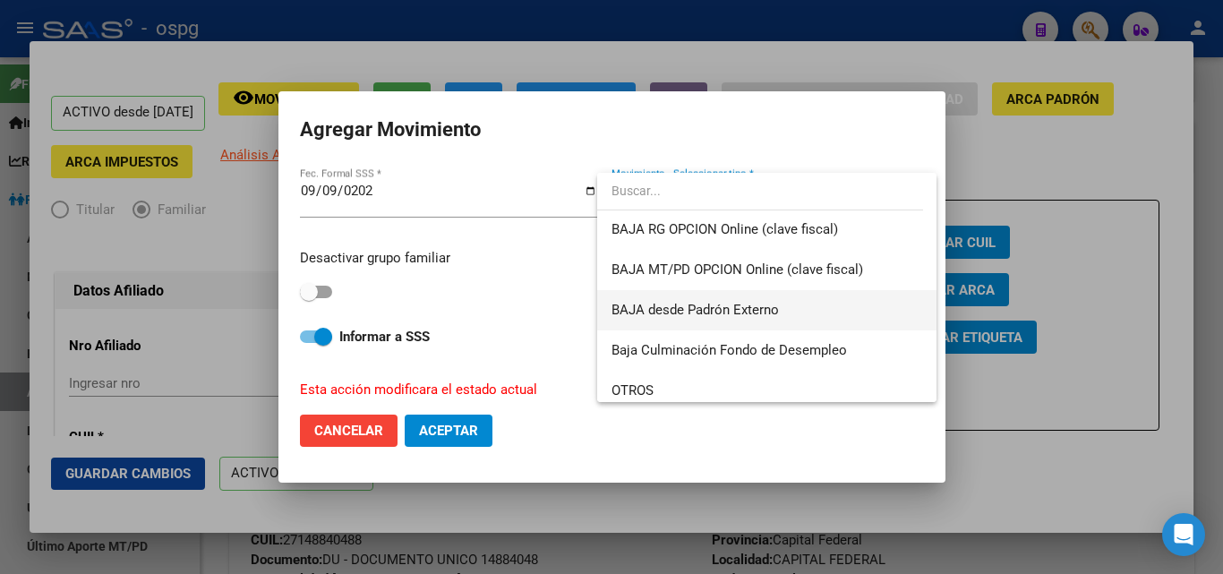
scroll to position [1302, 0]
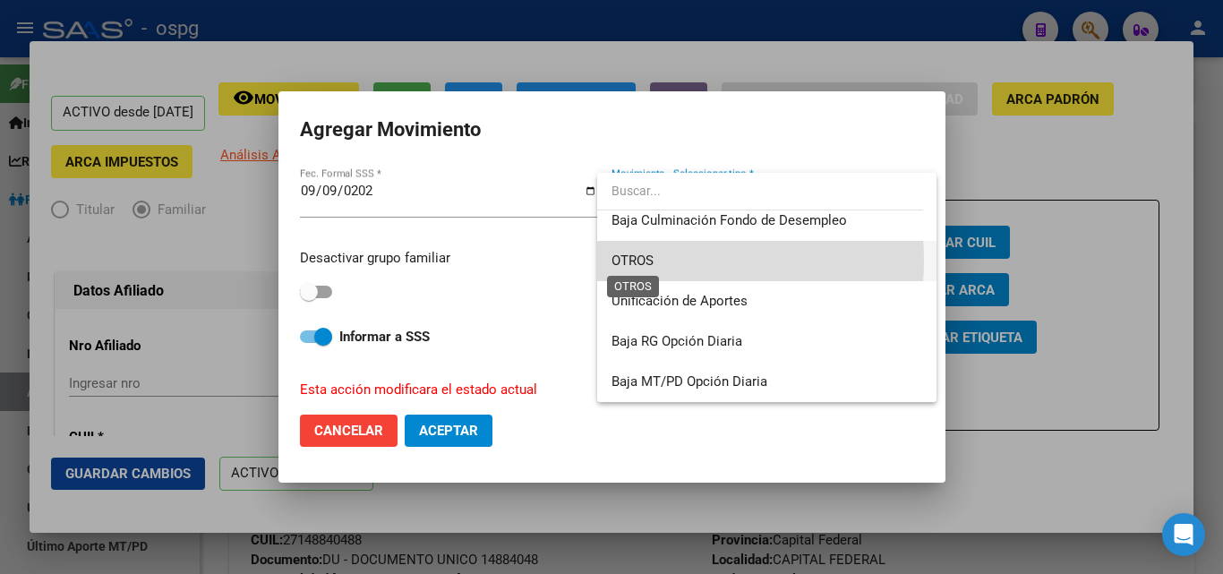
click at [652, 261] on span "OTROS" at bounding box center [633, 260] width 42 height 16
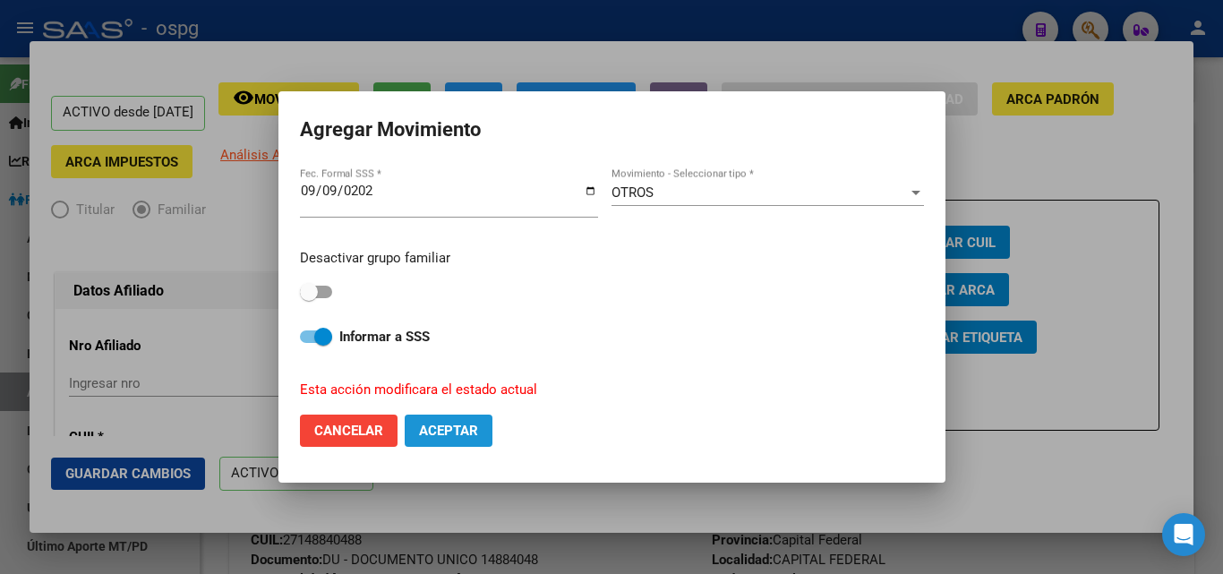
click at [444, 437] on span "Aceptar" at bounding box center [448, 431] width 59 height 16
checkbox input "false"
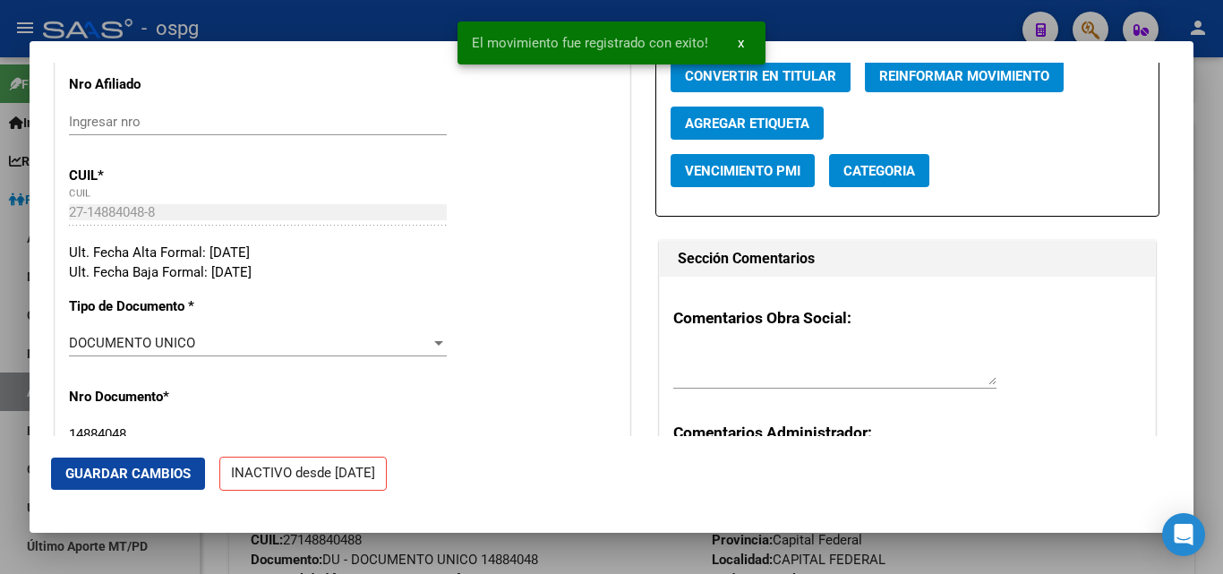
scroll to position [269, 0]
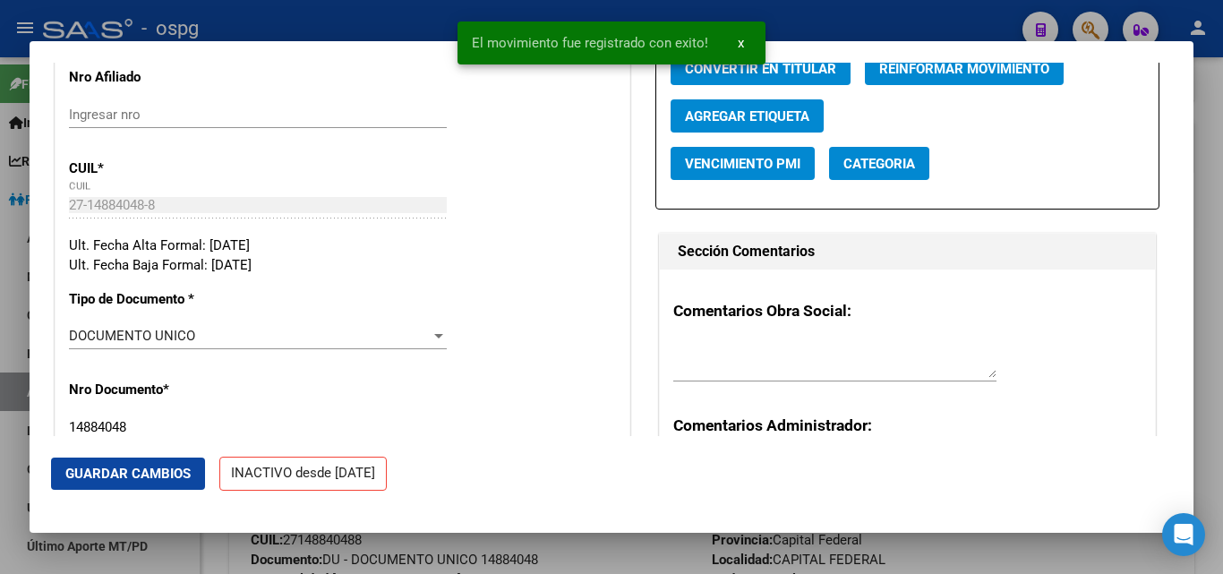
click at [807, 378] on div at bounding box center [834, 359] width 323 height 43
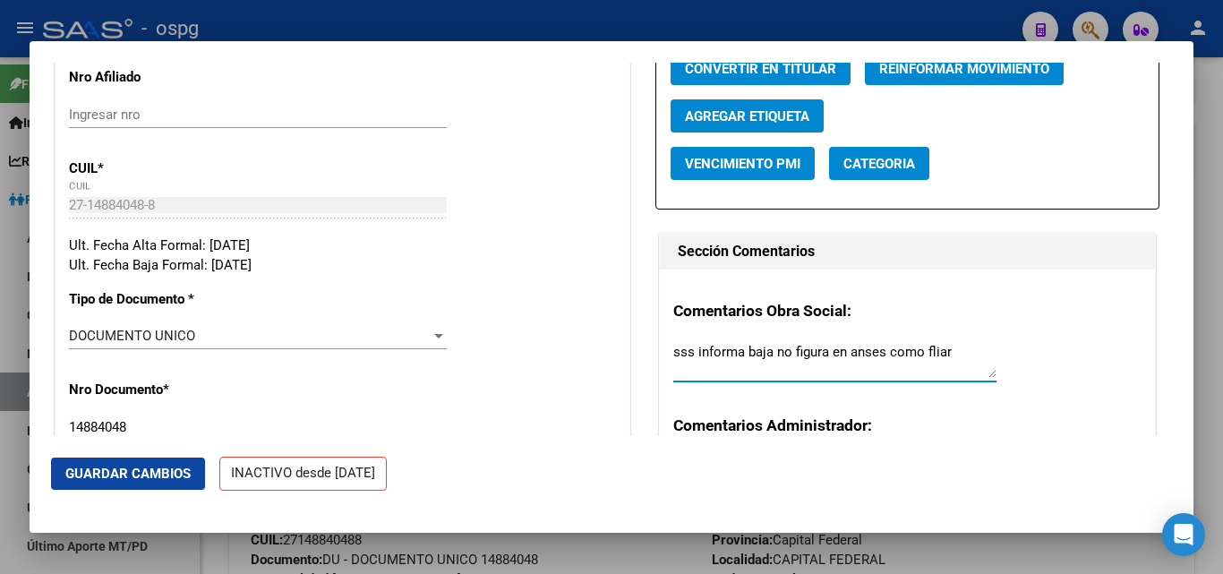
type textarea "sss informa baja no figura en anses como fliar"
click at [91, 466] on span "Guardar Cambios" at bounding box center [127, 474] width 125 height 16
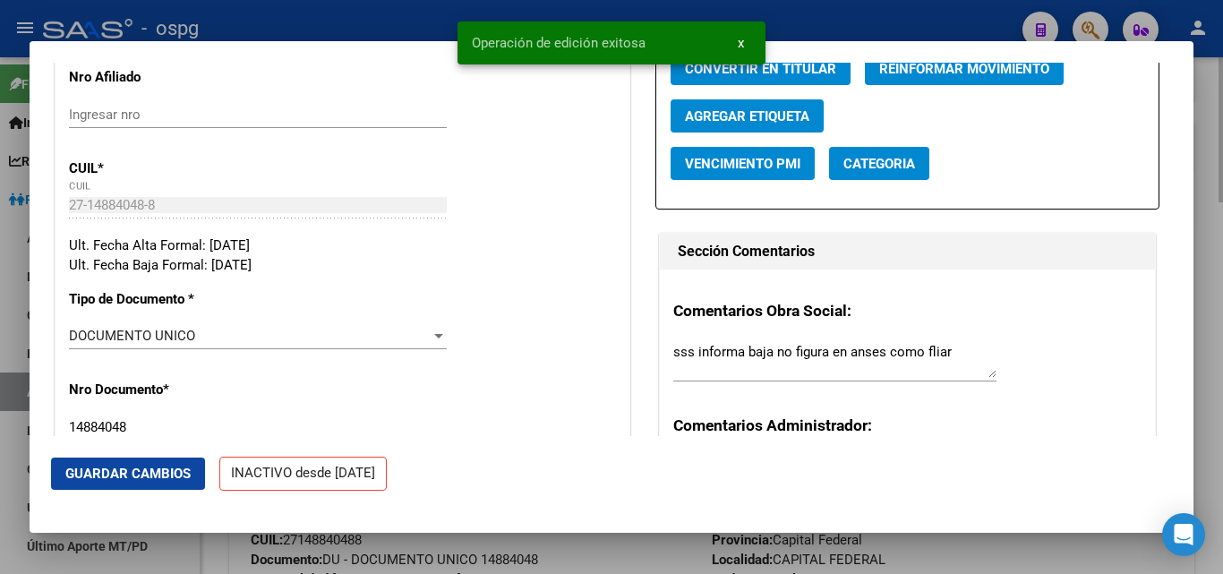
drag, startPoint x: 1209, startPoint y: 254, endPoint x: 1195, endPoint y: 251, distance: 13.9
click at [1208, 254] on div at bounding box center [611, 287] width 1223 height 574
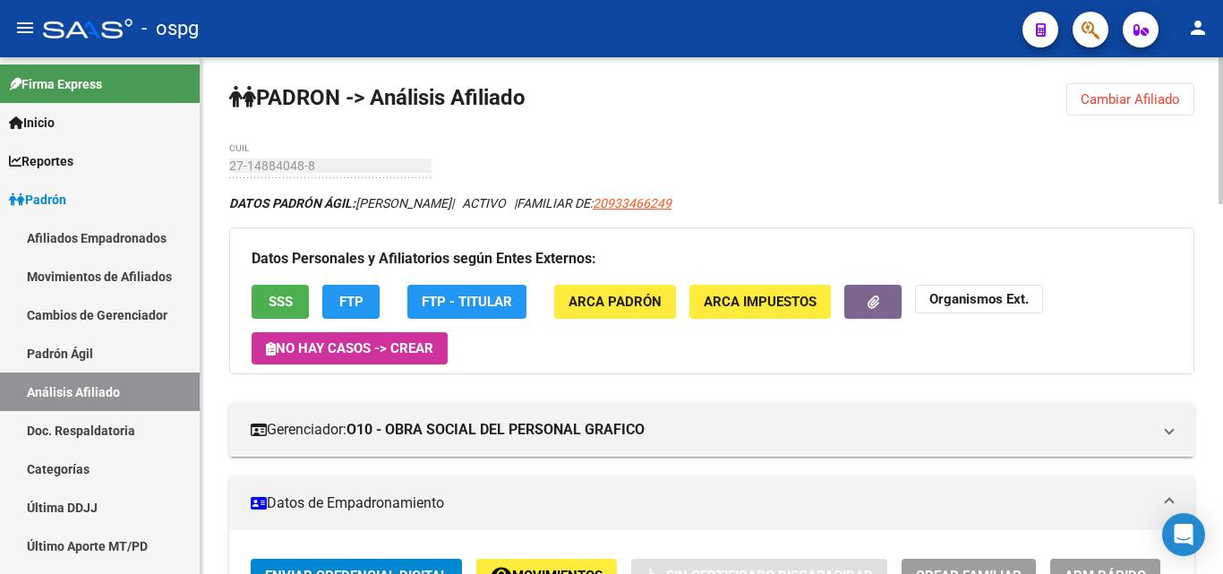
scroll to position [0, 0]
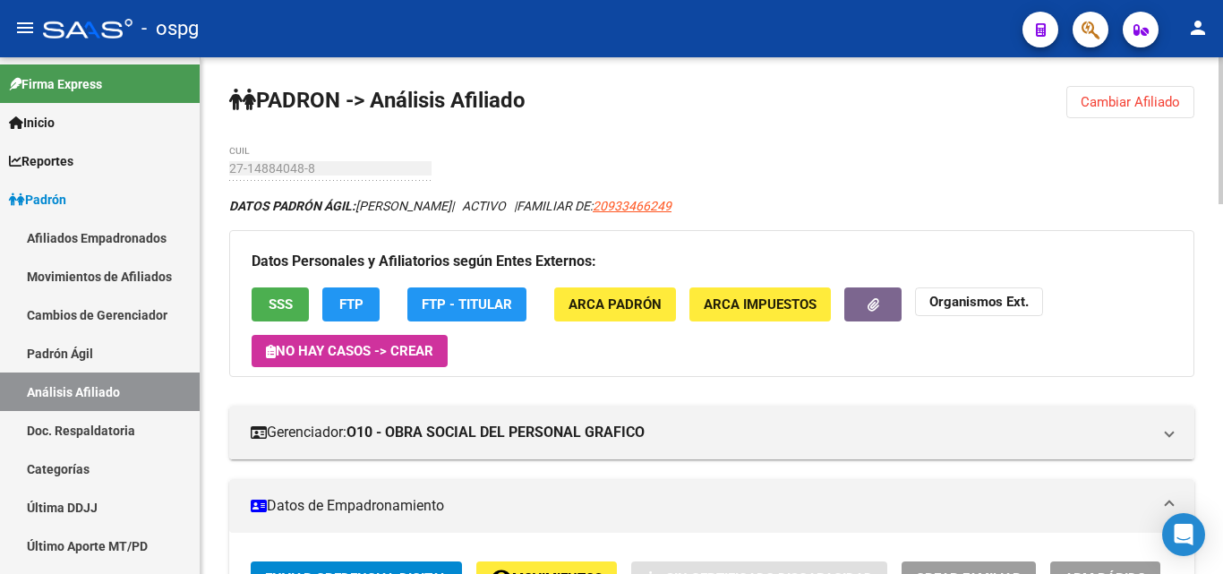
drag, startPoint x: 1124, startPoint y: 87, endPoint x: 990, endPoint y: 108, distance: 135.1
click at [1114, 89] on button "Cambiar Afiliado" at bounding box center [1130, 102] width 128 height 32
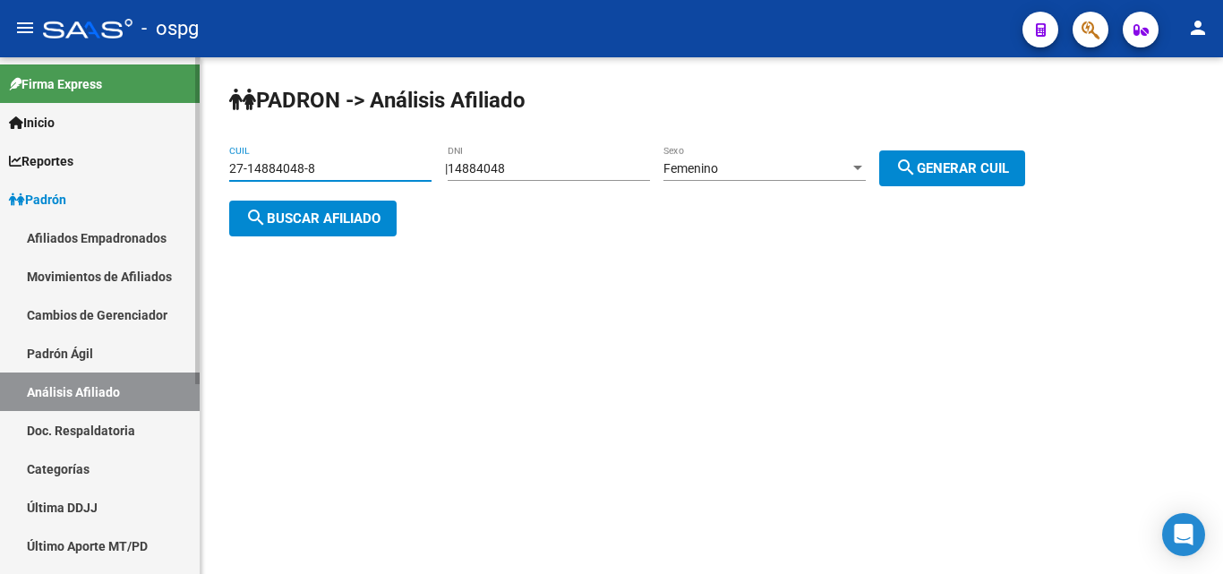
drag, startPoint x: 320, startPoint y: 163, endPoint x: 186, endPoint y: 177, distance: 134.2
click at [66, 162] on mat-sidenav-container "Firma Express Inicio Instructivos Contacto OS Reportes Ingresos Devengados Anál…" at bounding box center [611, 315] width 1223 height 517
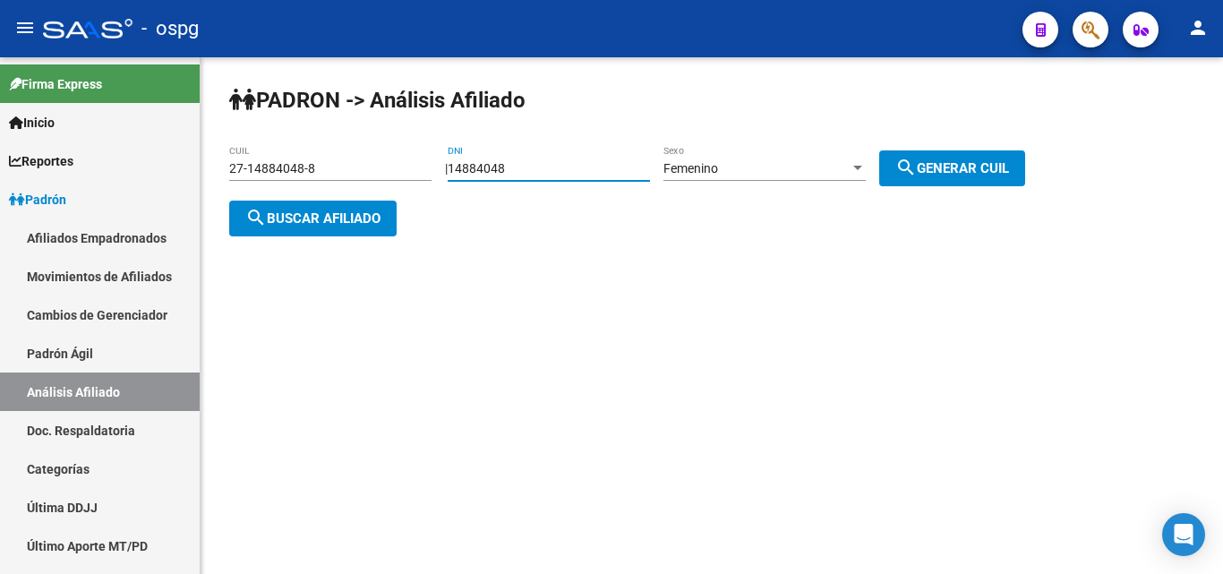
drag, startPoint x: 543, startPoint y: 162, endPoint x: 350, endPoint y: 155, distance: 192.6
click at [340, 161] on app-analisis-afiliado "PADRON -> Análisis Afiliado 27-14884048-8 CUIL | 14884048 DNI Femenino Sexo sea…" at bounding box center [633, 193] width 809 height 64
paste input "22825733"
type input "22825733"
click at [813, 169] on div "Femenino" at bounding box center [756, 168] width 186 height 15
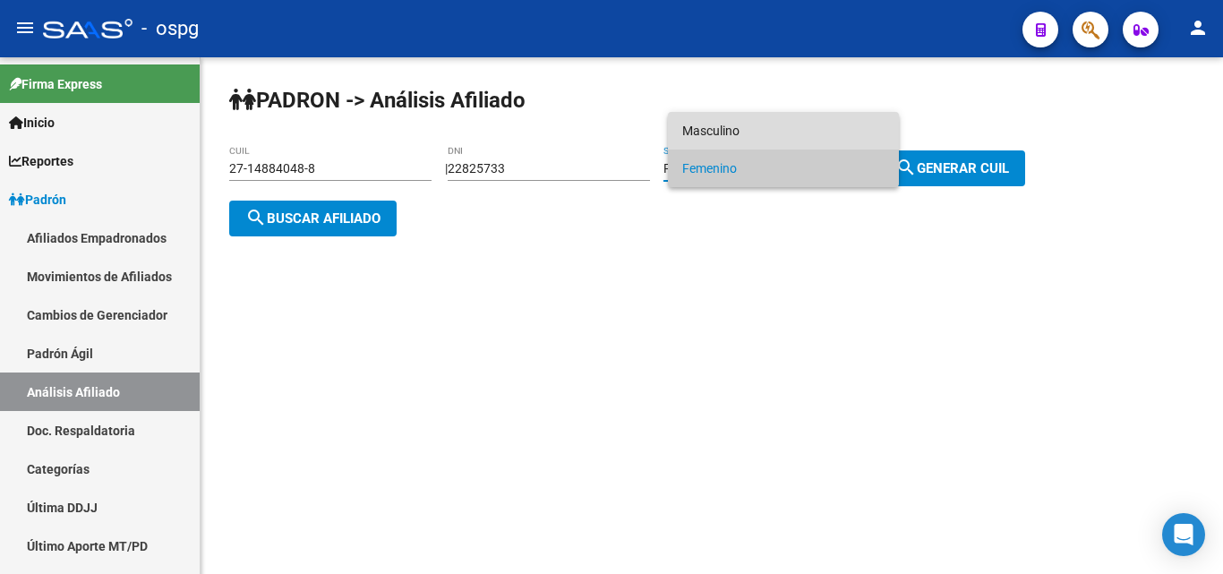
click at [733, 122] on span "Masculino" at bounding box center [783, 131] width 202 height 38
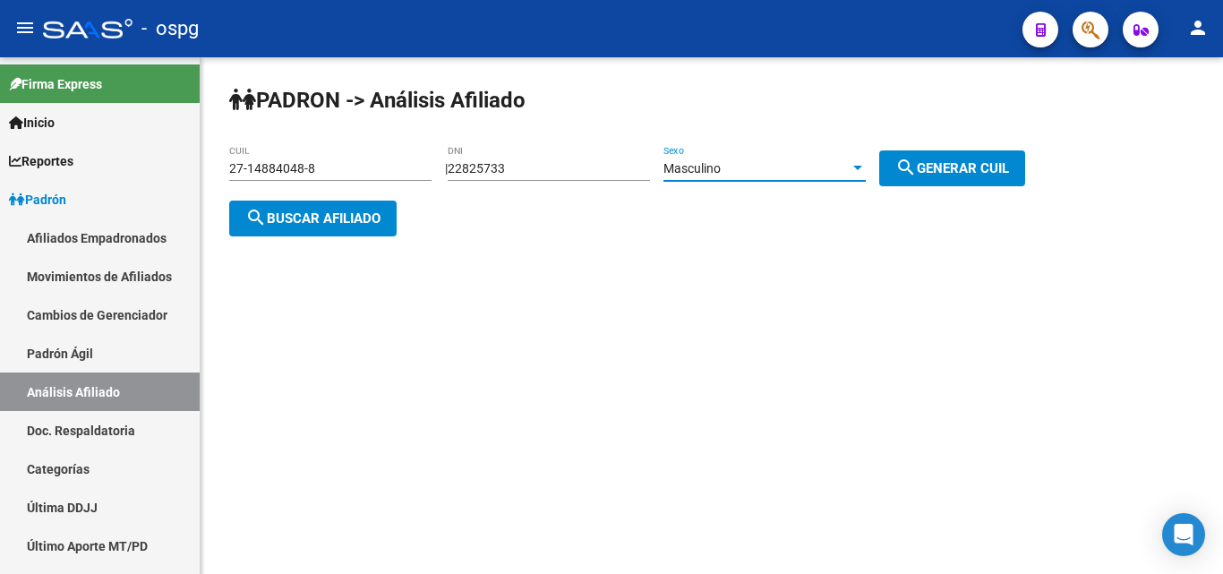
click at [973, 175] on span "search Generar CUIL" at bounding box center [952, 168] width 114 height 16
click at [323, 211] on span "search Buscar afiliado" at bounding box center [312, 218] width 135 height 16
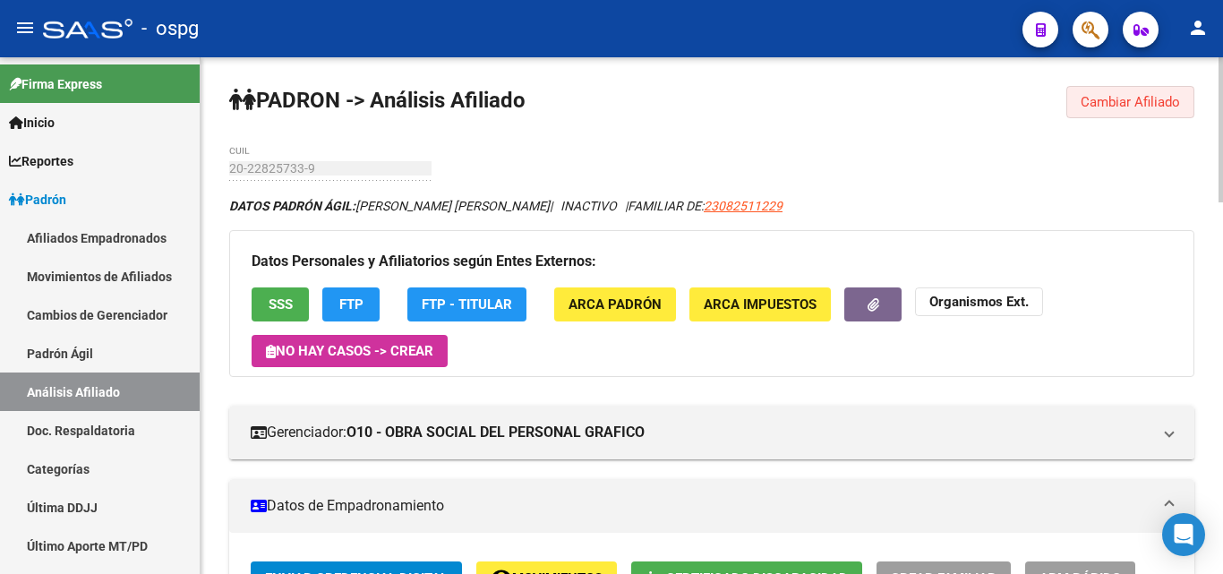
click at [1151, 105] on span "Cambiar Afiliado" at bounding box center [1130, 102] width 99 height 16
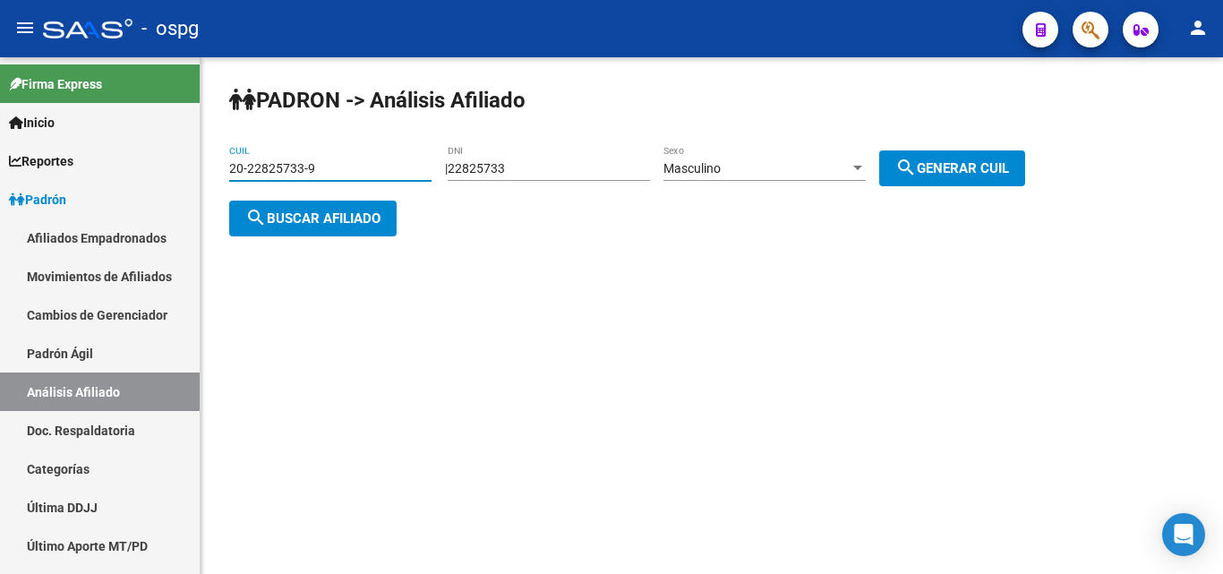
drag, startPoint x: 378, startPoint y: 173, endPoint x: 302, endPoint y: 175, distance: 76.2
click at [184, 181] on mat-sidenav-container "Firma Express Inicio Instructivos Contacto OS Reportes Ingresos Devengados Anál…" at bounding box center [611, 315] width 1223 height 517
paste input "38601755-8"
click at [338, 220] on span "search Buscar afiliado" at bounding box center [312, 218] width 135 height 16
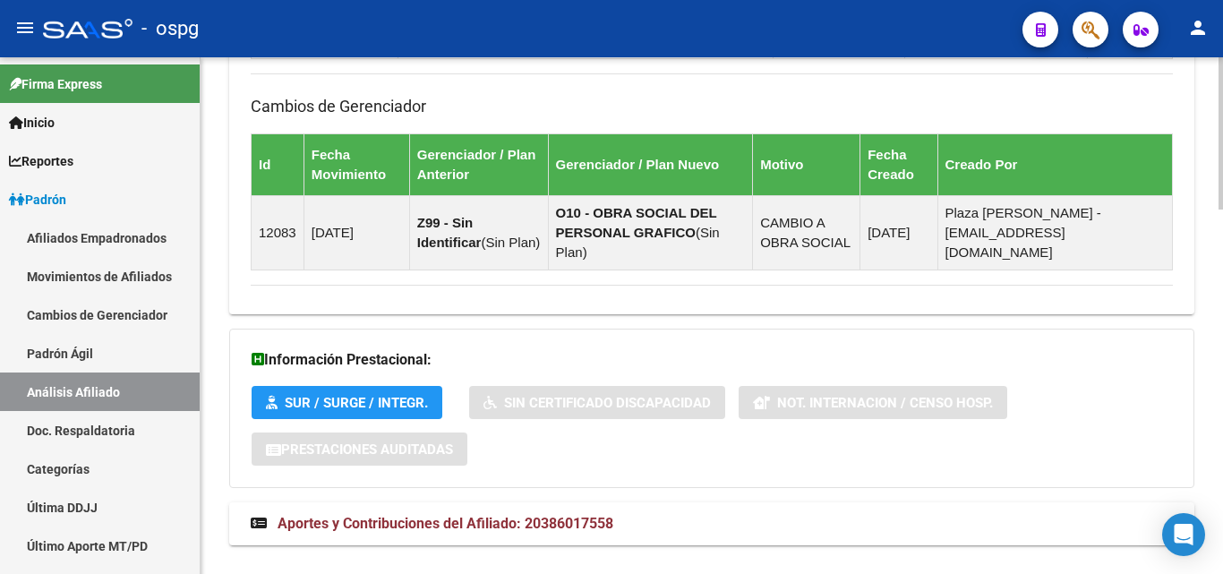
scroll to position [1237, 0]
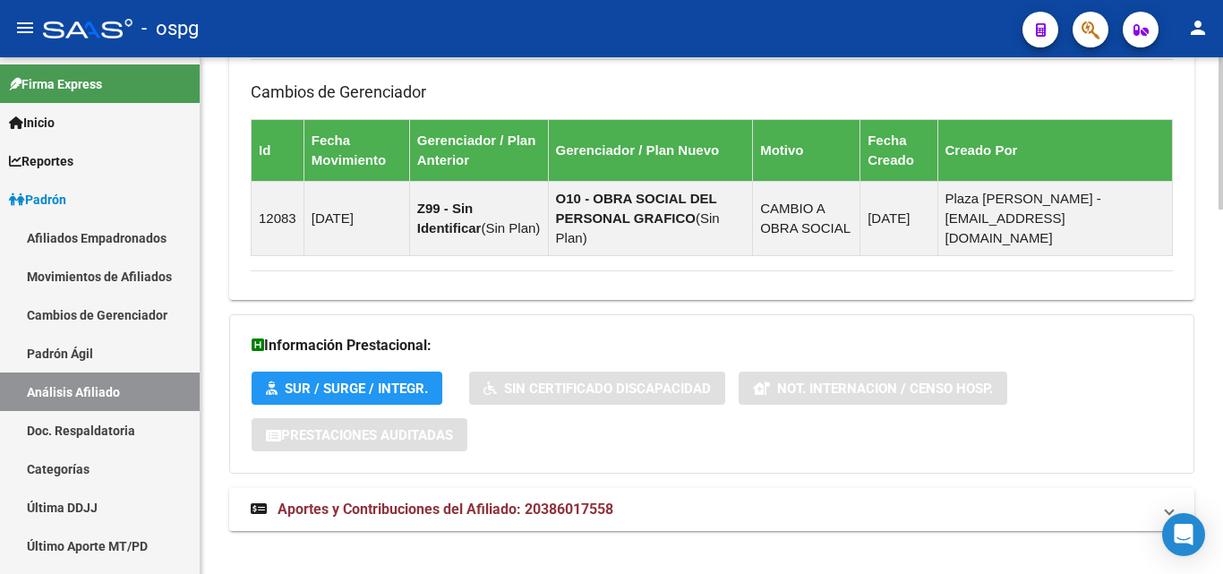
click at [800, 500] on mat-panel-title "Aportes y Contribuciones del Afiliado: 20386017558" at bounding box center [701, 510] width 901 height 20
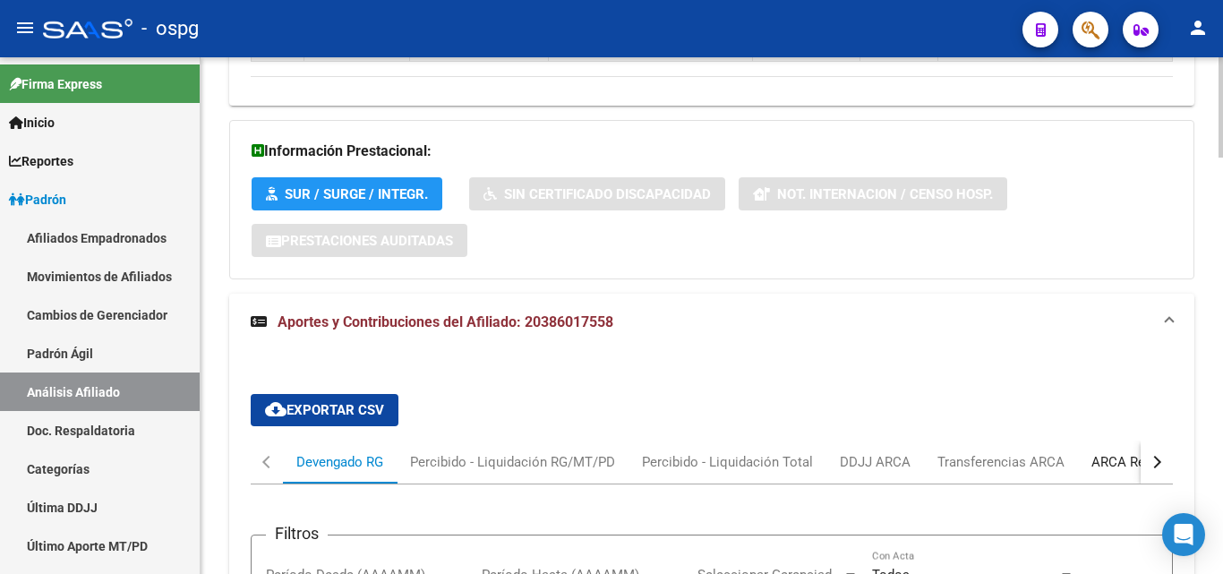
click at [1114, 452] on div "ARCA Relaciones Laborales" at bounding box center [1174, 462] width 167 height 20
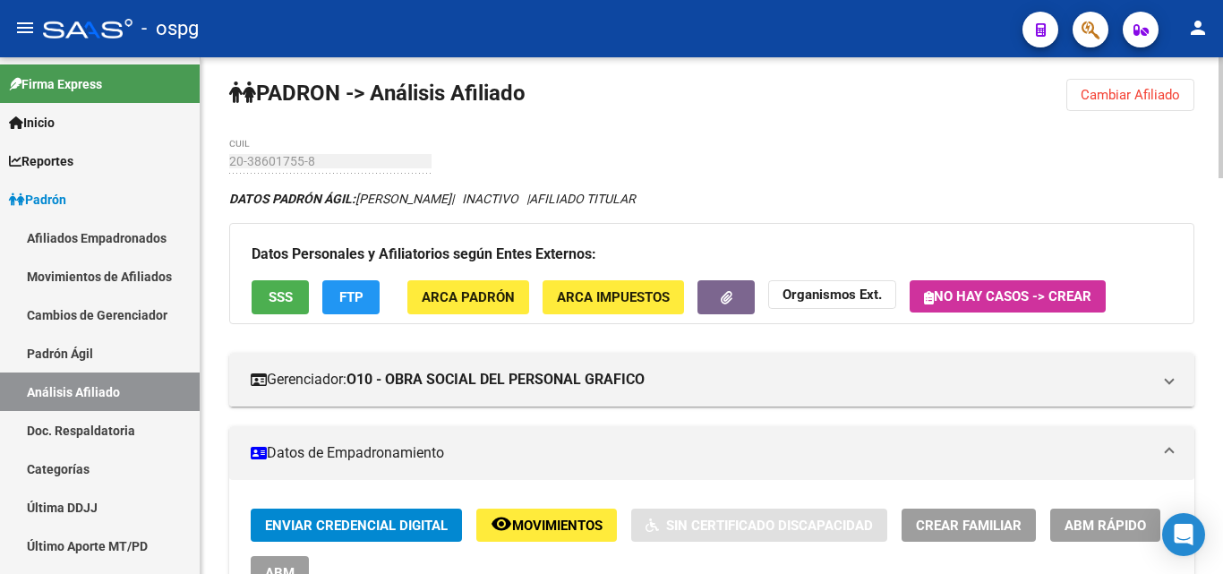
scroll to position [0, 0]
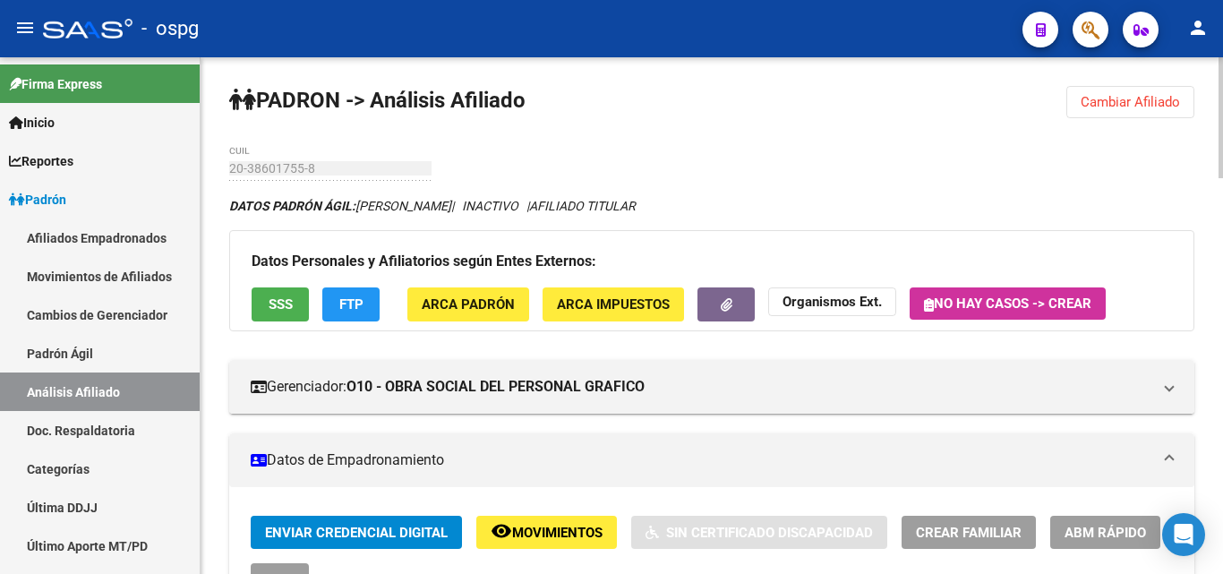
click at [1161, 104] on span "Cambiar Afiliado" at bounding box center [1130, 102] width 99 height 16
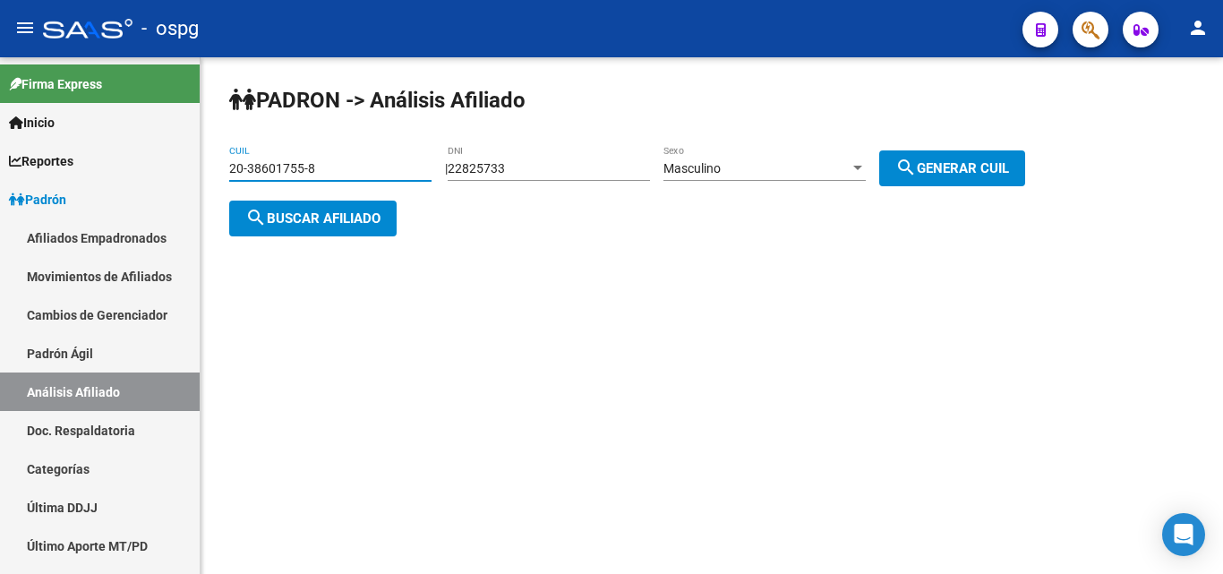
click at [196, 170] on mat-sidenav-container "Firma Express Inicio Instructivos Contacto OS Reportes Ingresos Devengados Anál…" at bounding box center [611, 315] width 1223 height 517
paste input "23817200-5"
type input "20-23817200-5"
click at [325, 225] on span "search Buscar afiliado" at bounding box center [312, 218] width 135 height 16
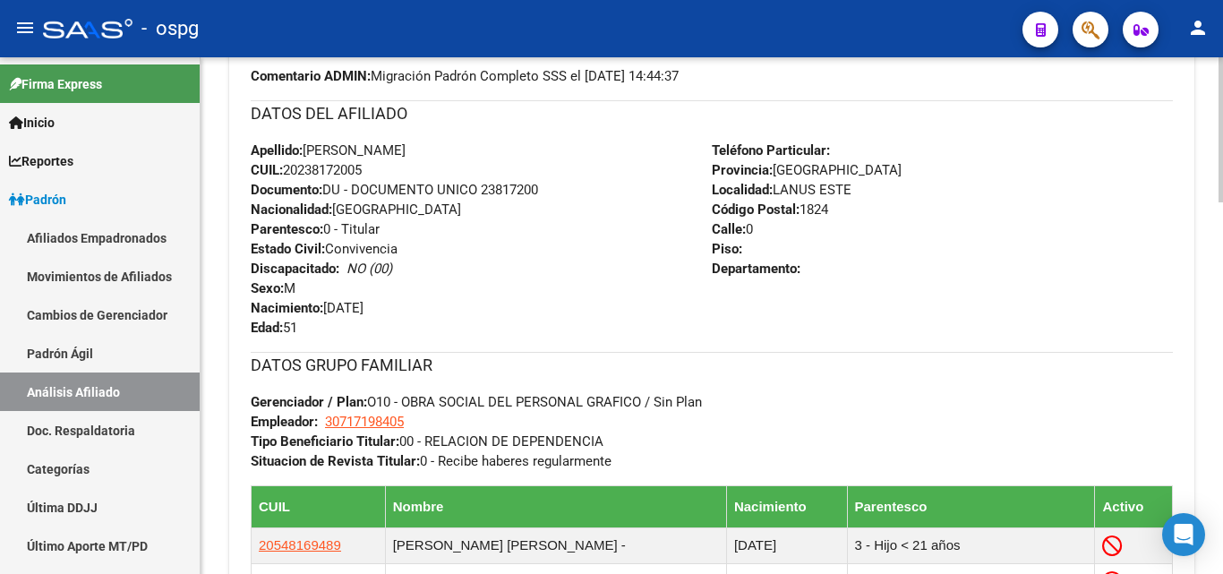
scroll to position [791, 0]
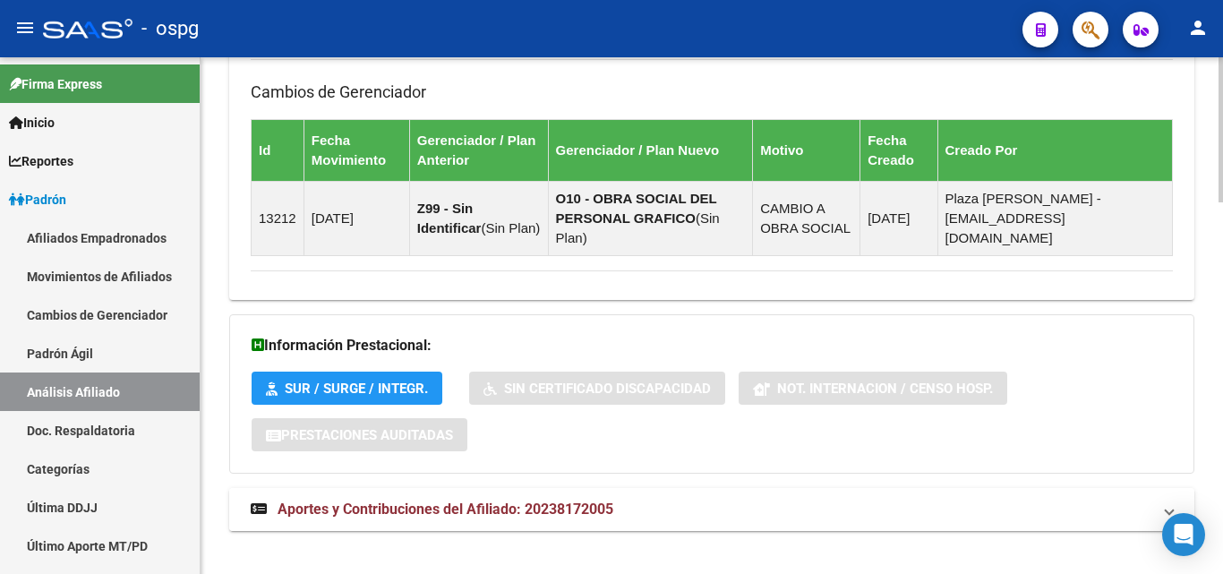
click at [424, 500] on span "Aportes y Contribuciones del Afiliado: 20238172005" at bounding box center [446, 508] width 336 height 17
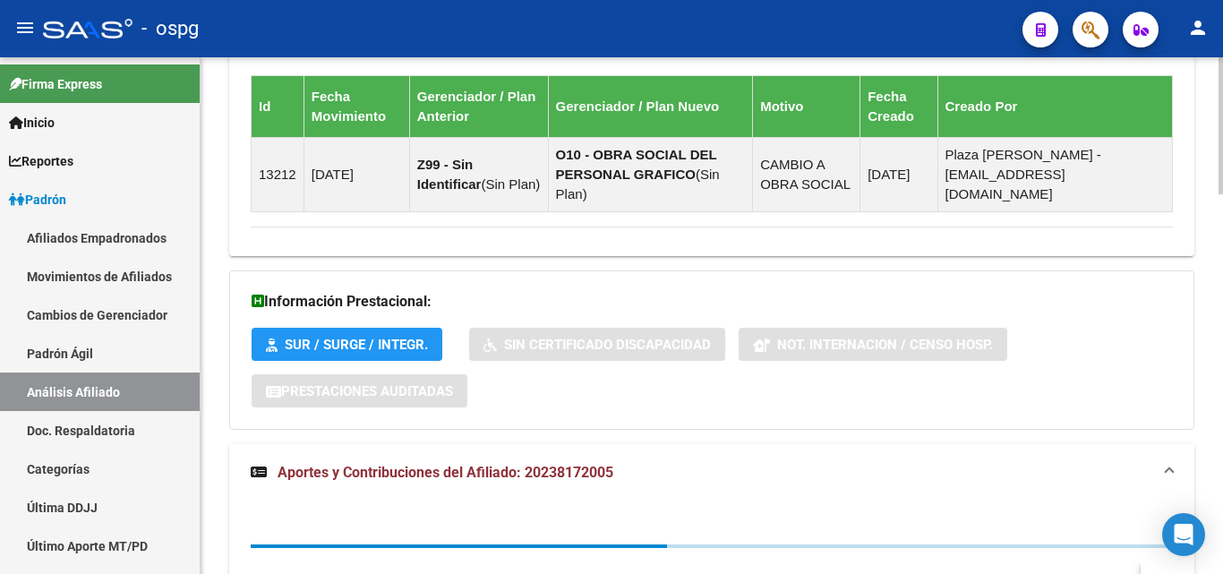
scroll to position [1433, 0]
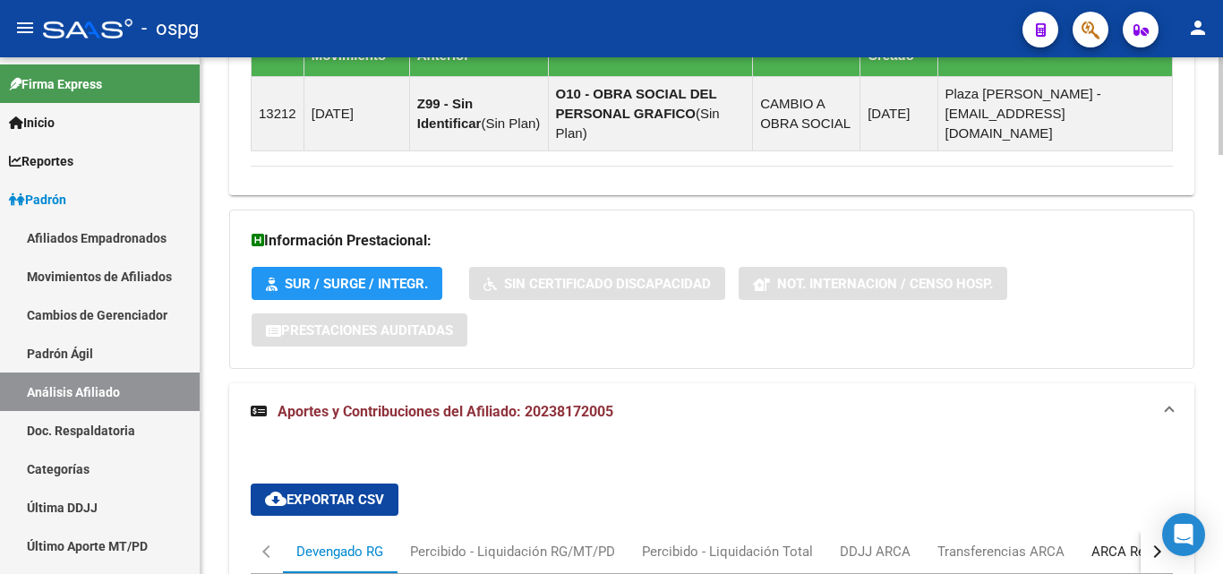
click at [1115, 530] on div "ARCA Relaciones Laborales" at bounding box center [1175, 551] width 194 height 43
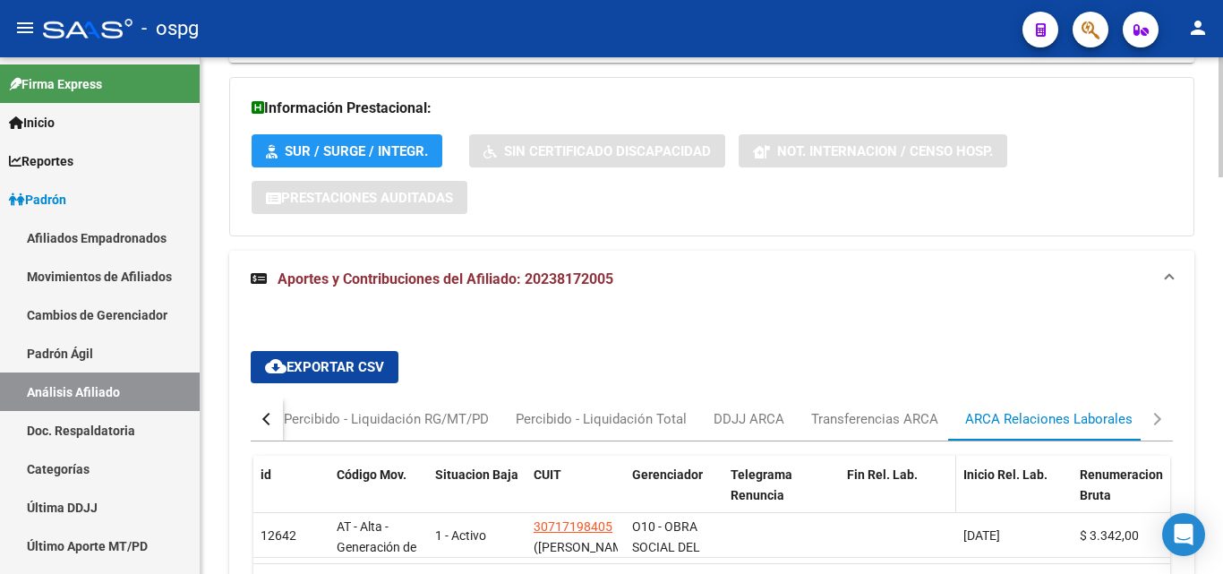
scroll to position [1700, 0]
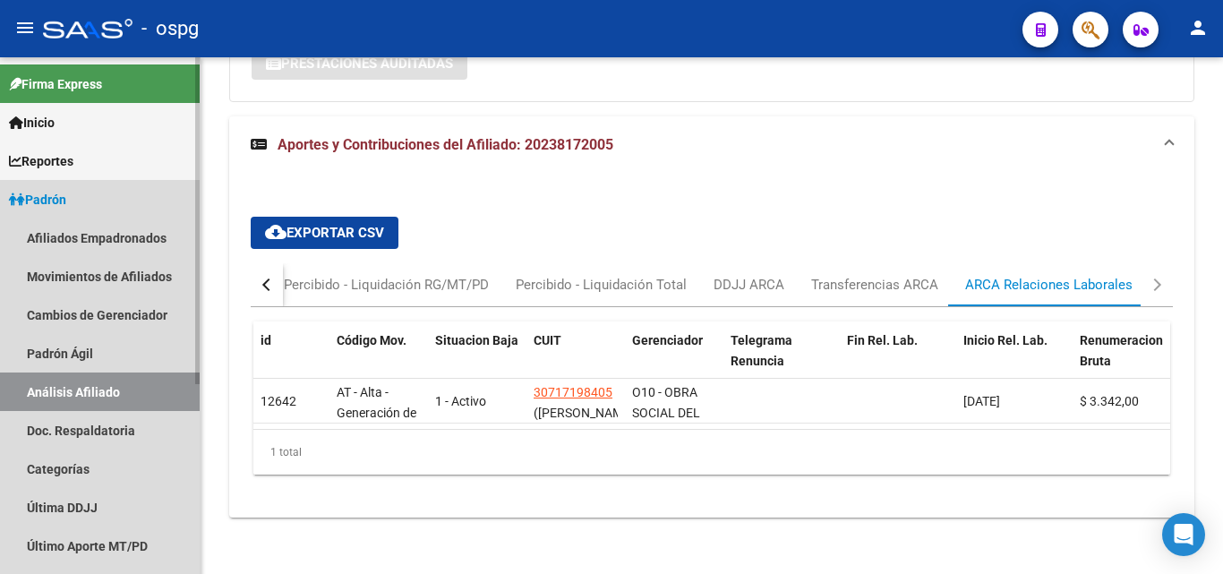
click at [60, 192] on span "Padrón" at bounding box center [37, 200] width 57 height 20
